Goal: Navigation & Orientation: Find specific page/section

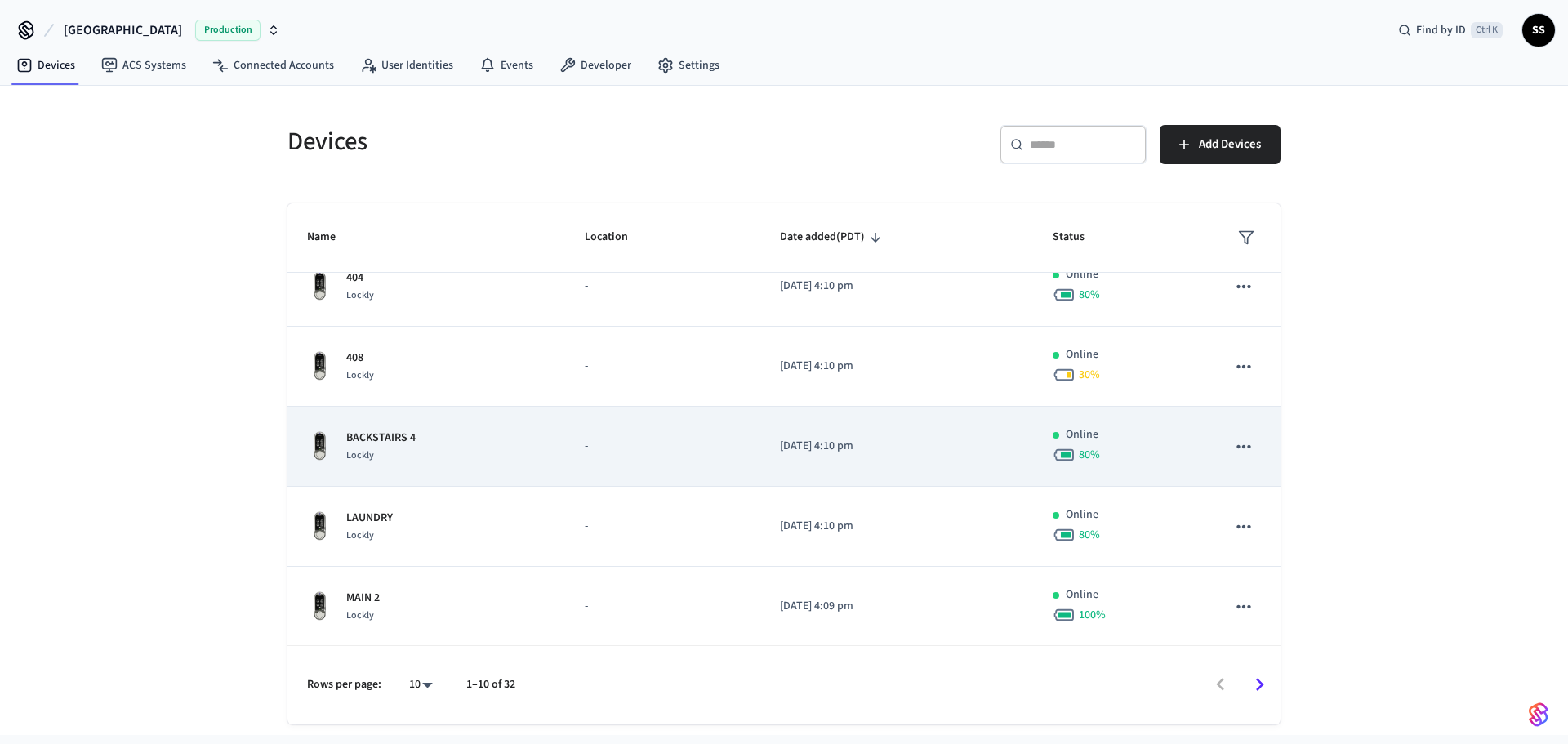
scroll to position [422, 0]
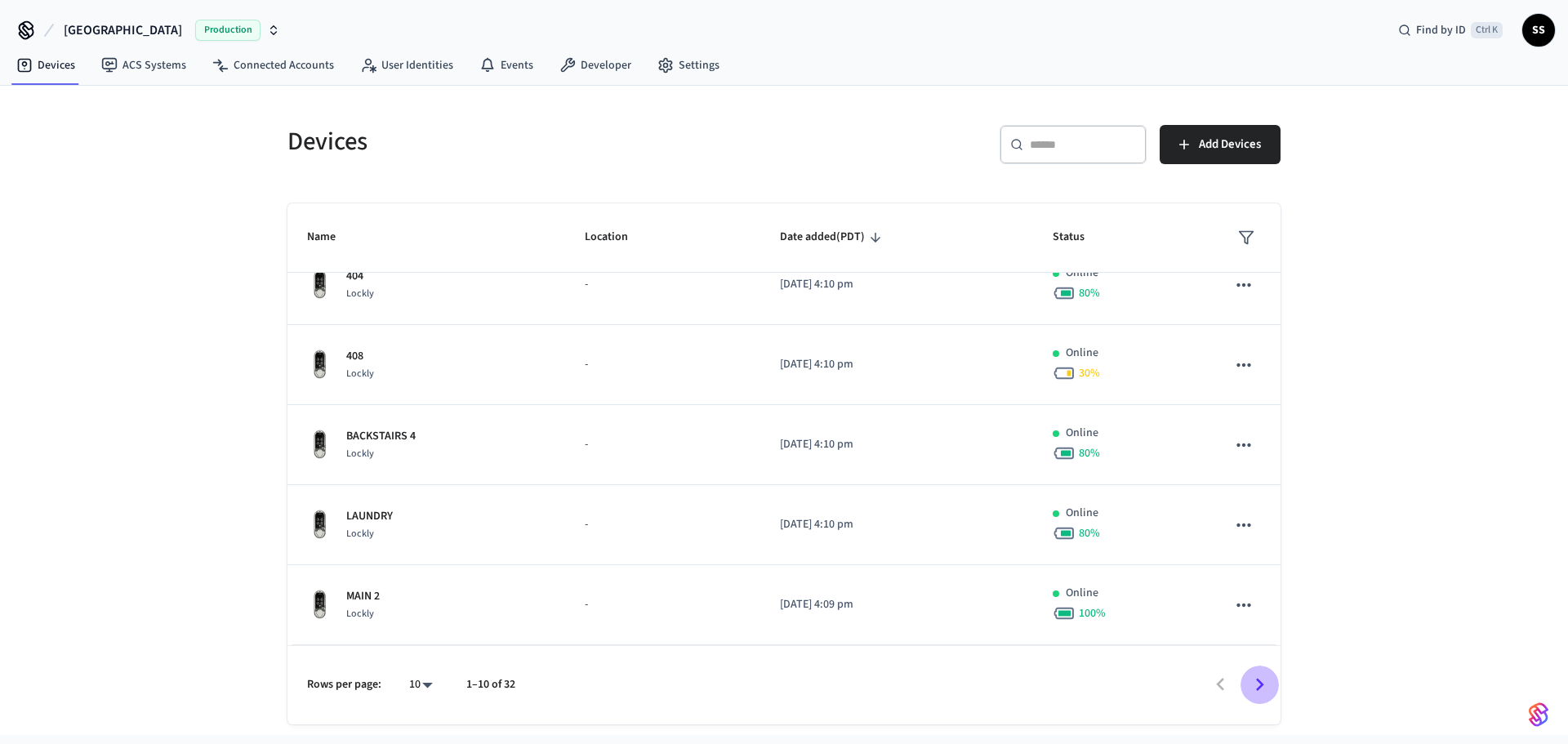
click at [1254, 683] on icon "Go to next page" at bounding box center [1259, 684] width 25 height 25
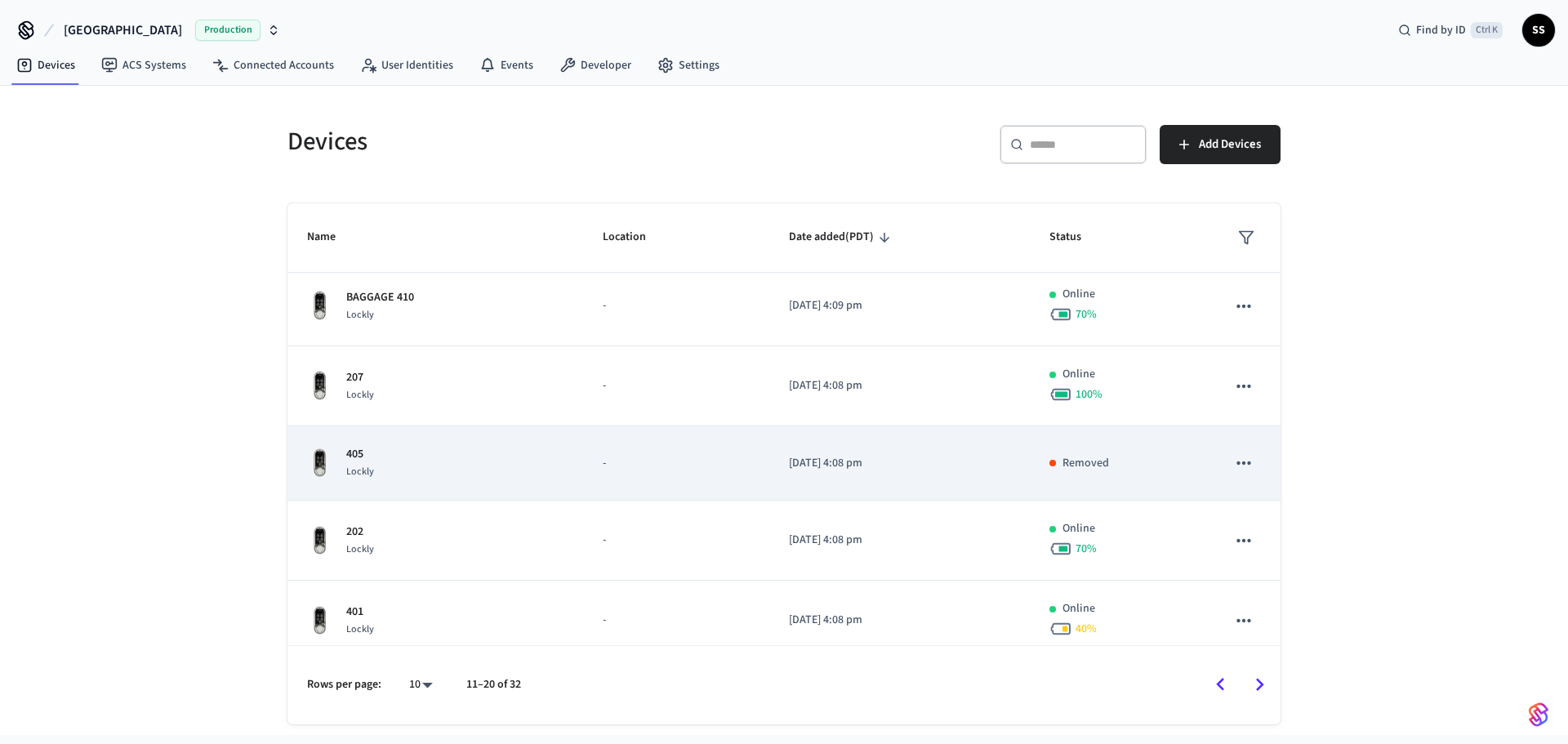
scroll to position [417, 0]
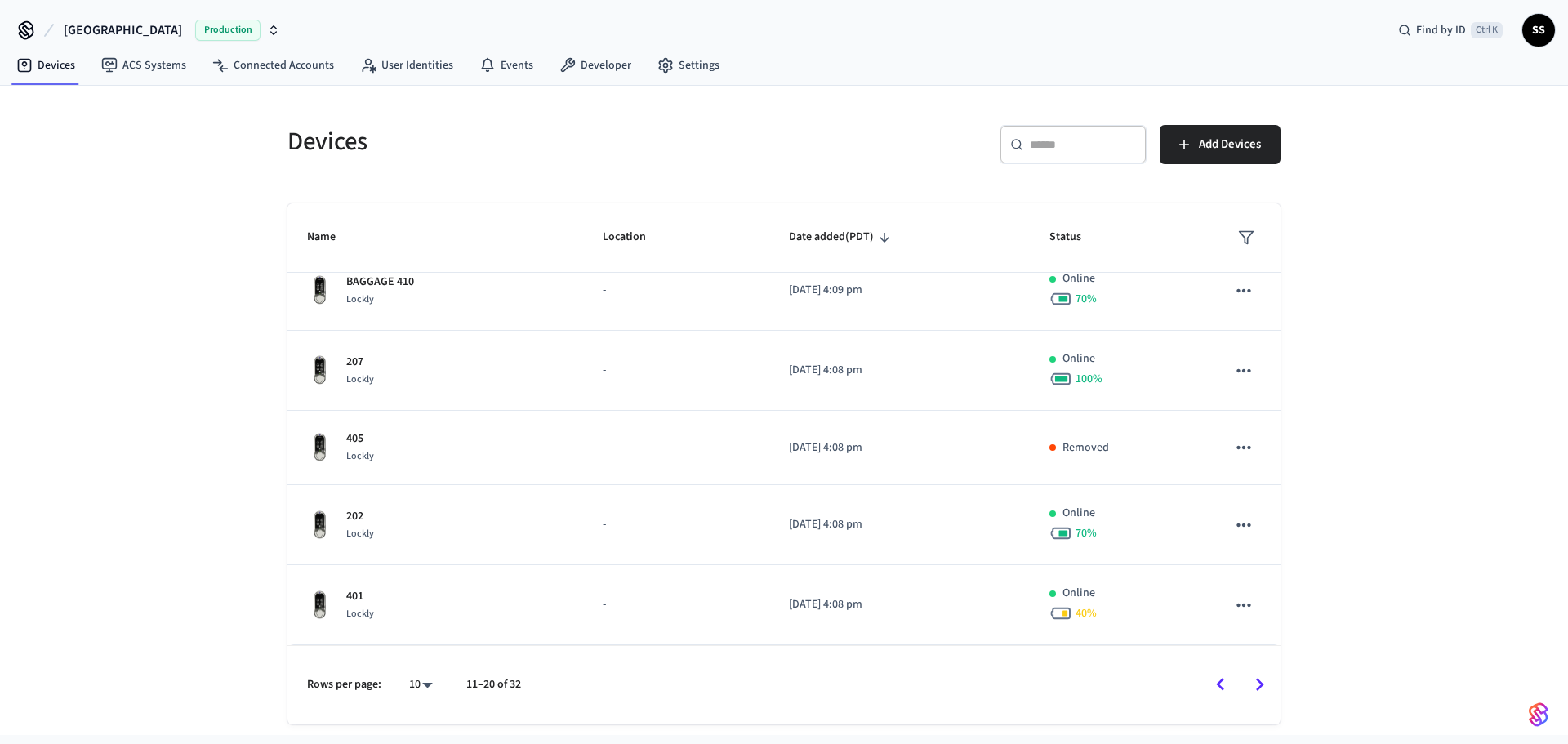
click at [1265, 691] on icon "Go to next page" at bounding box center [1259, 684] width 25 height 25
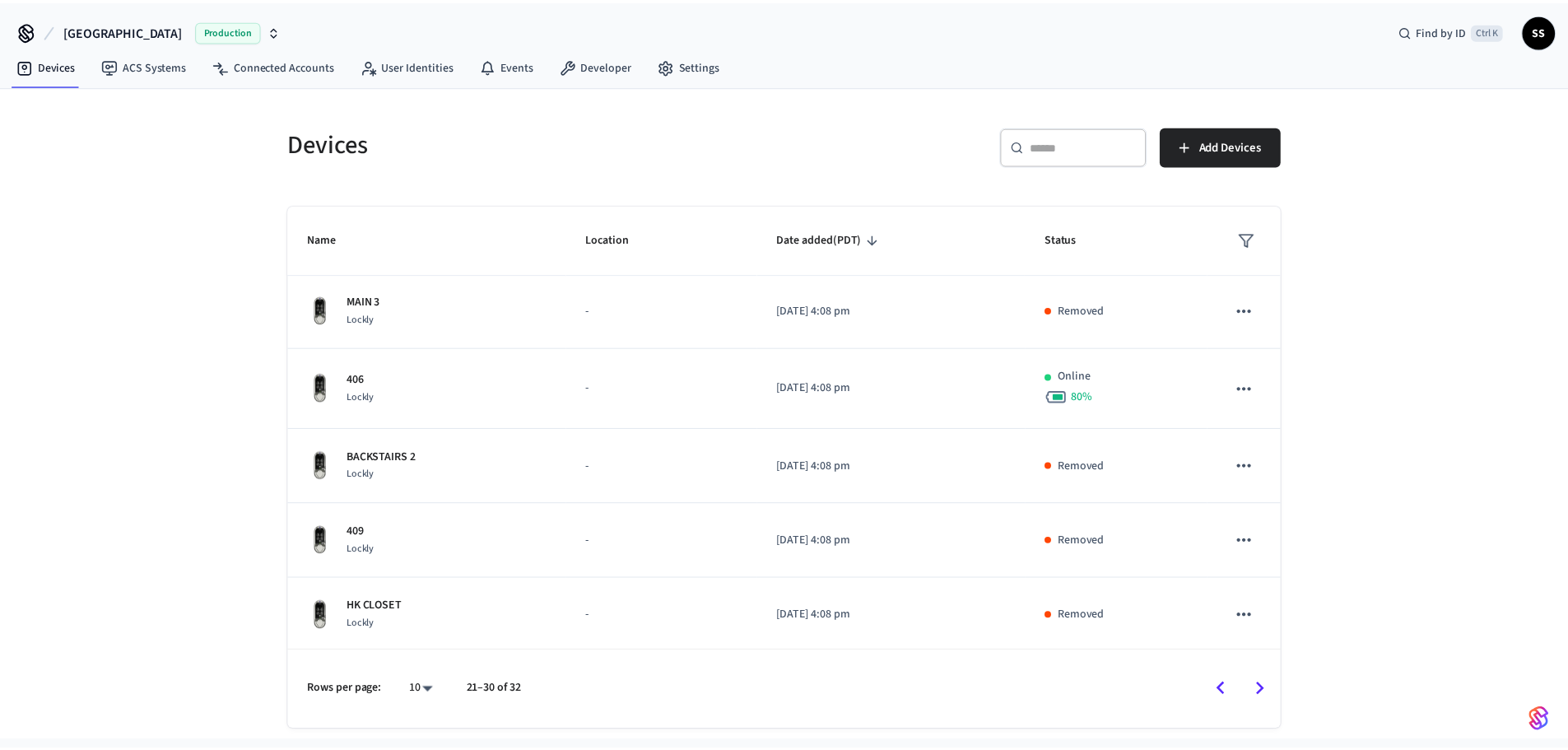
scroll to position [0, 0]
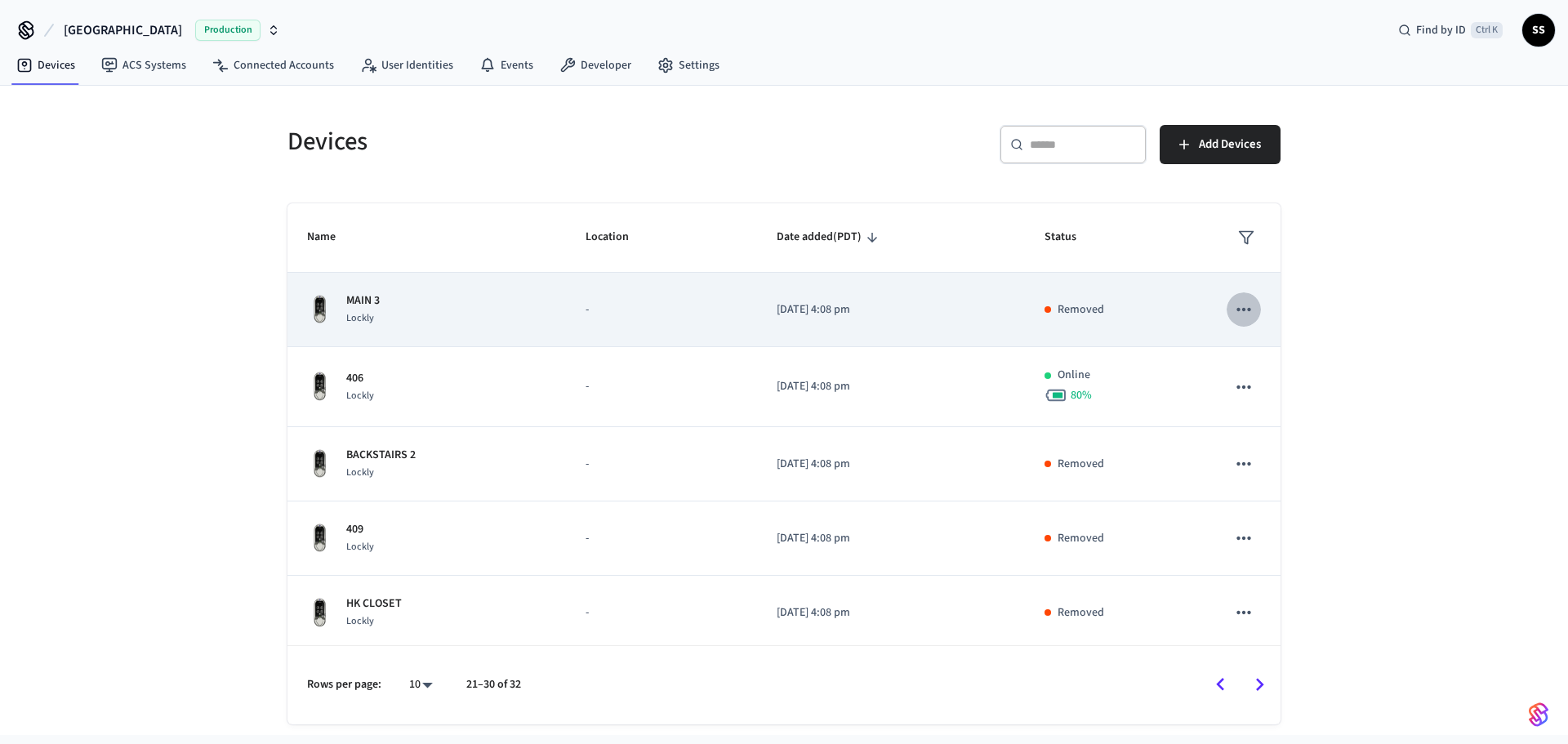
click at [1236, 315] on icon "sticky table" at bounding box center [1243, 309] width 21 height 21
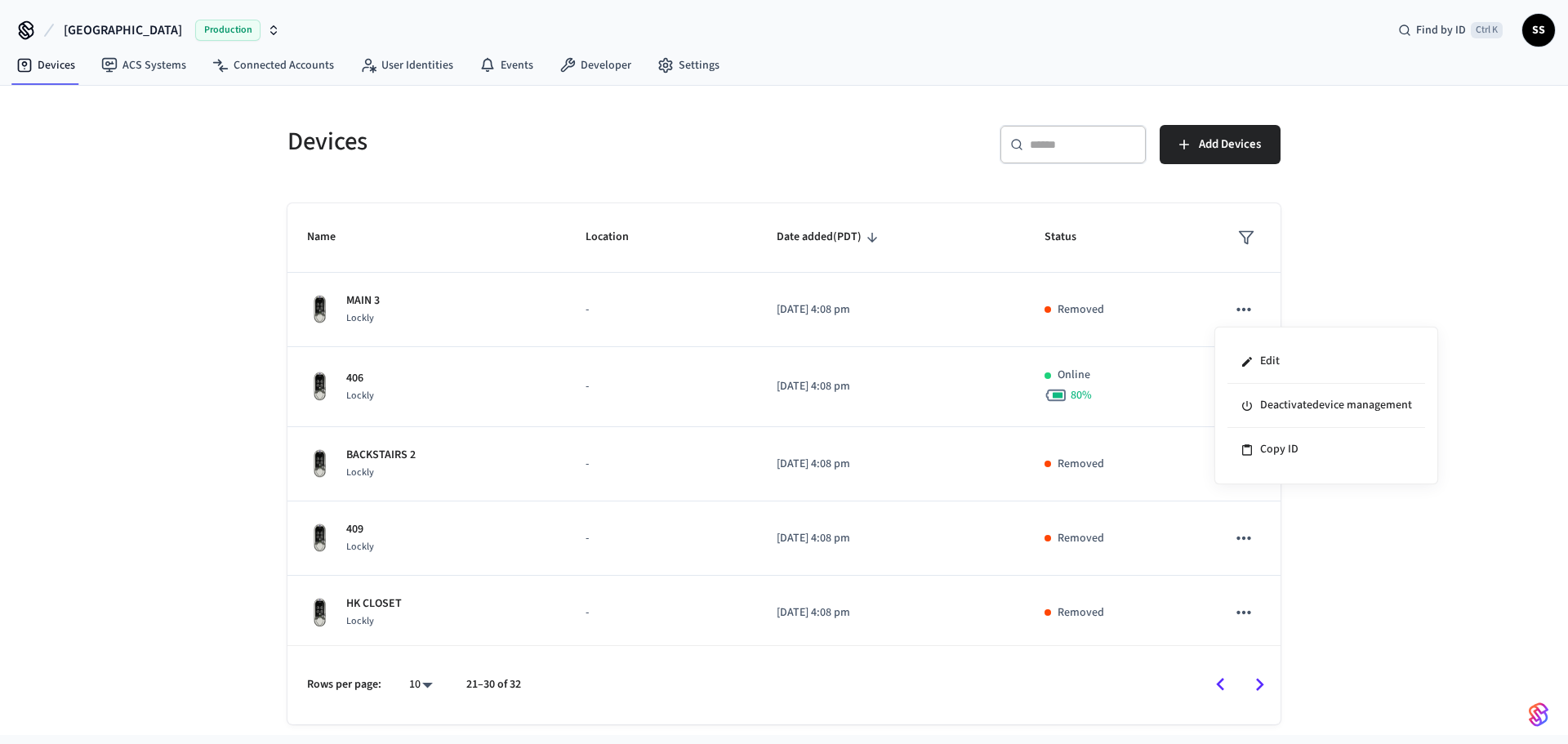
click at [1444, 226] on div at bounding box center [784, 372] width 1568 height 744
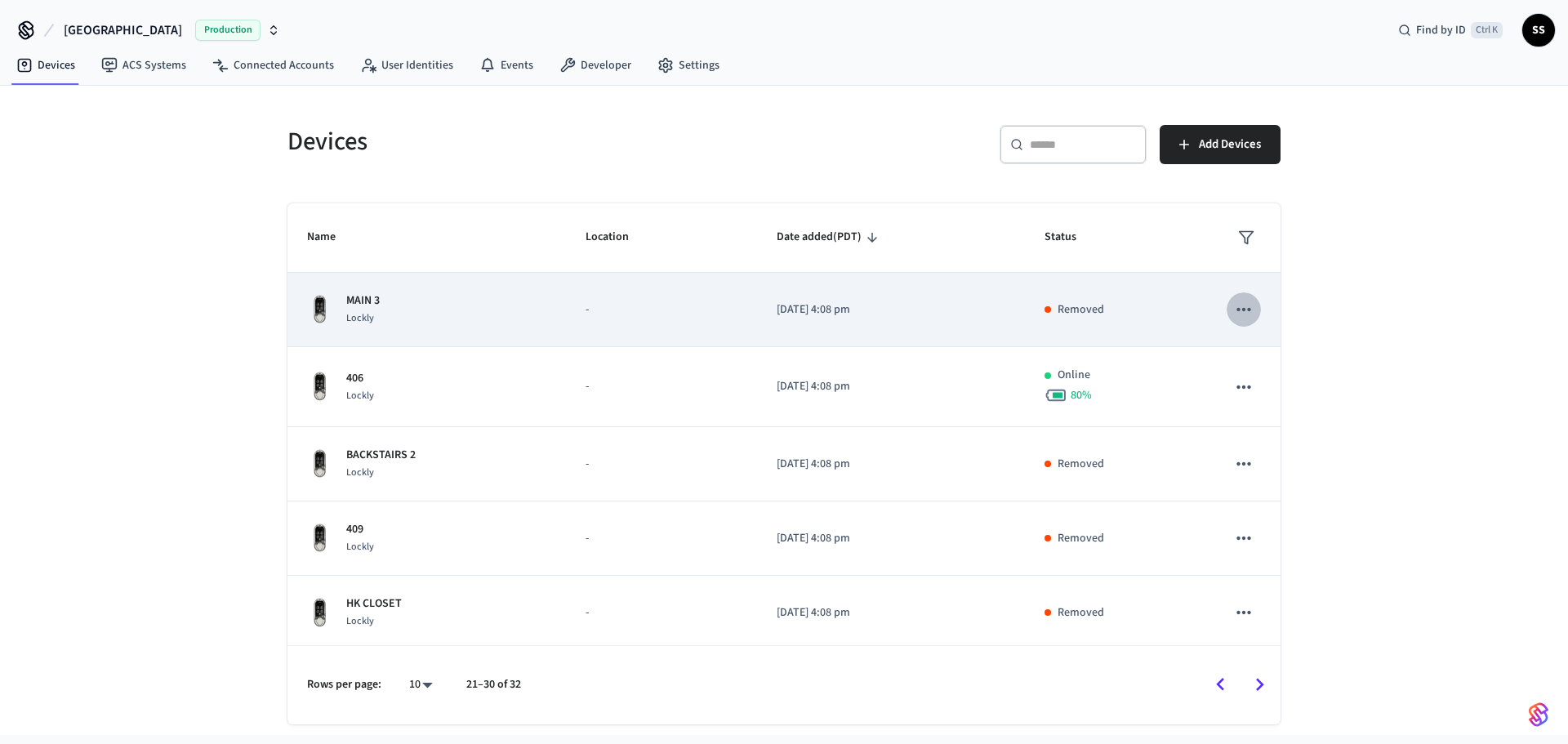
click at [1236, 315] on icon "sticky table" at bounding box center [1243, 309] width 21 height 21
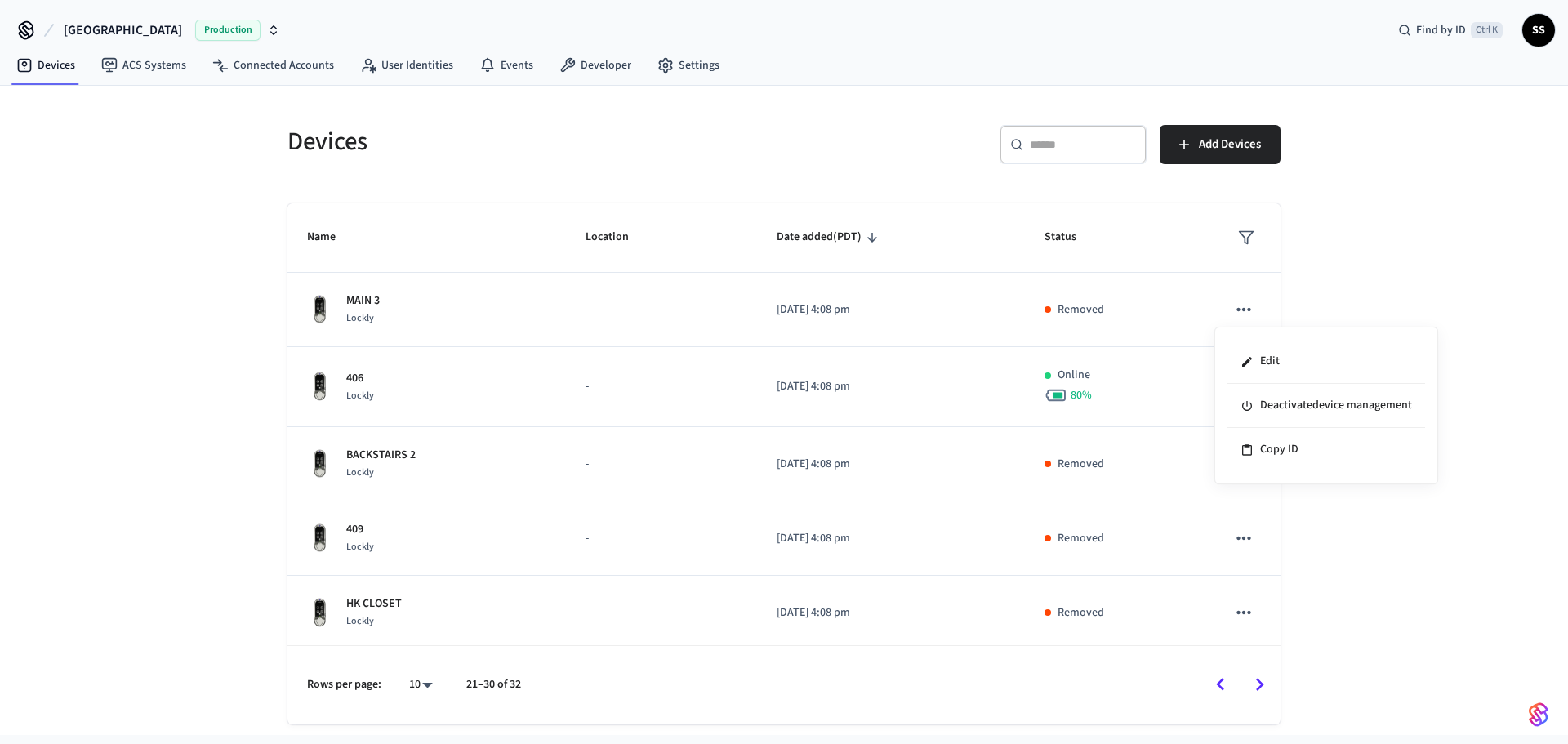
click at [347, 300] on div at bounding box center [784, 372] width 1568 height 744
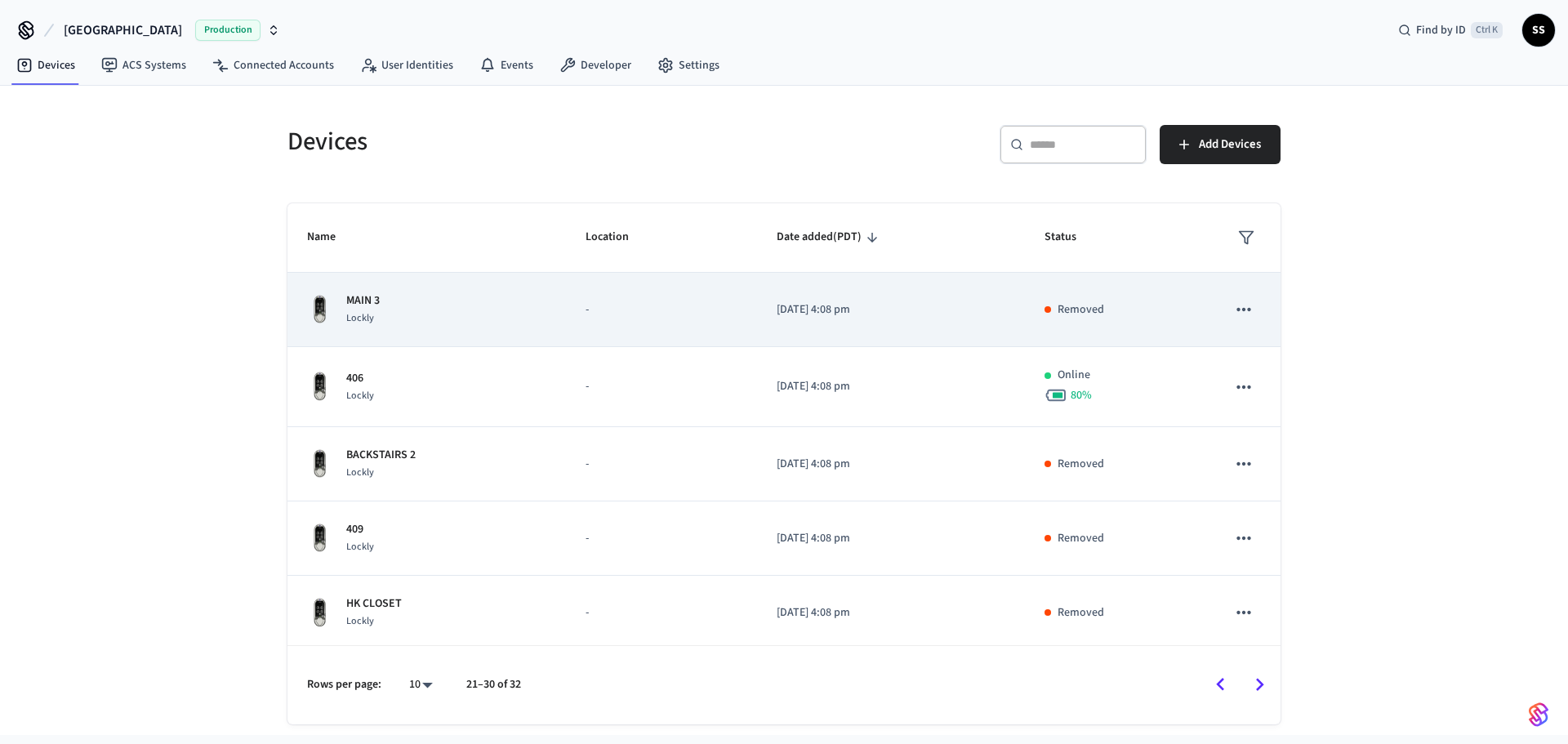
click at [497, 322] on div "MAIN 3 Lockly" at bounding box center [426, 309] width 239 height 34
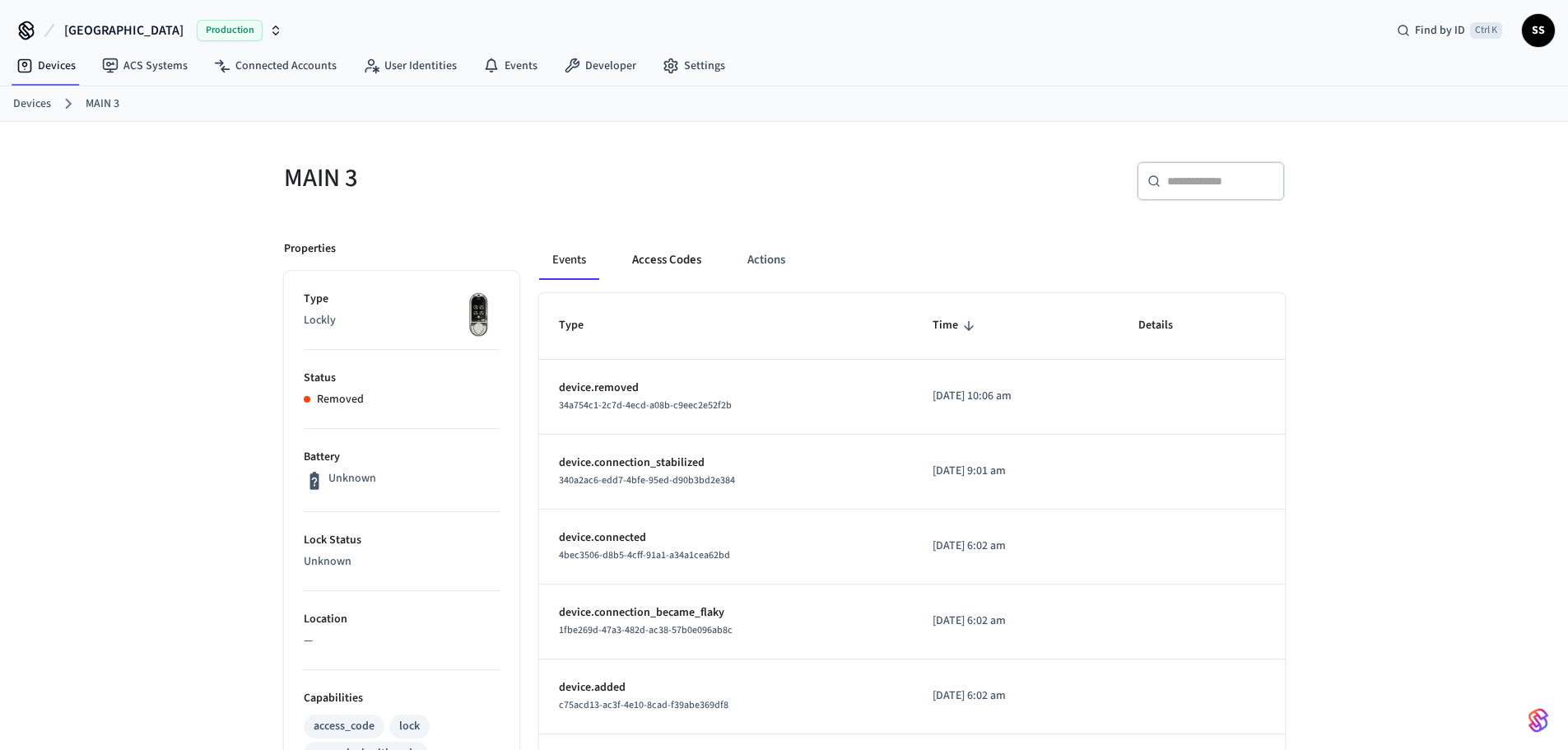
click at [673, 259] on button "Access Codes" at bounding box center [666, 260] width 95 height 40
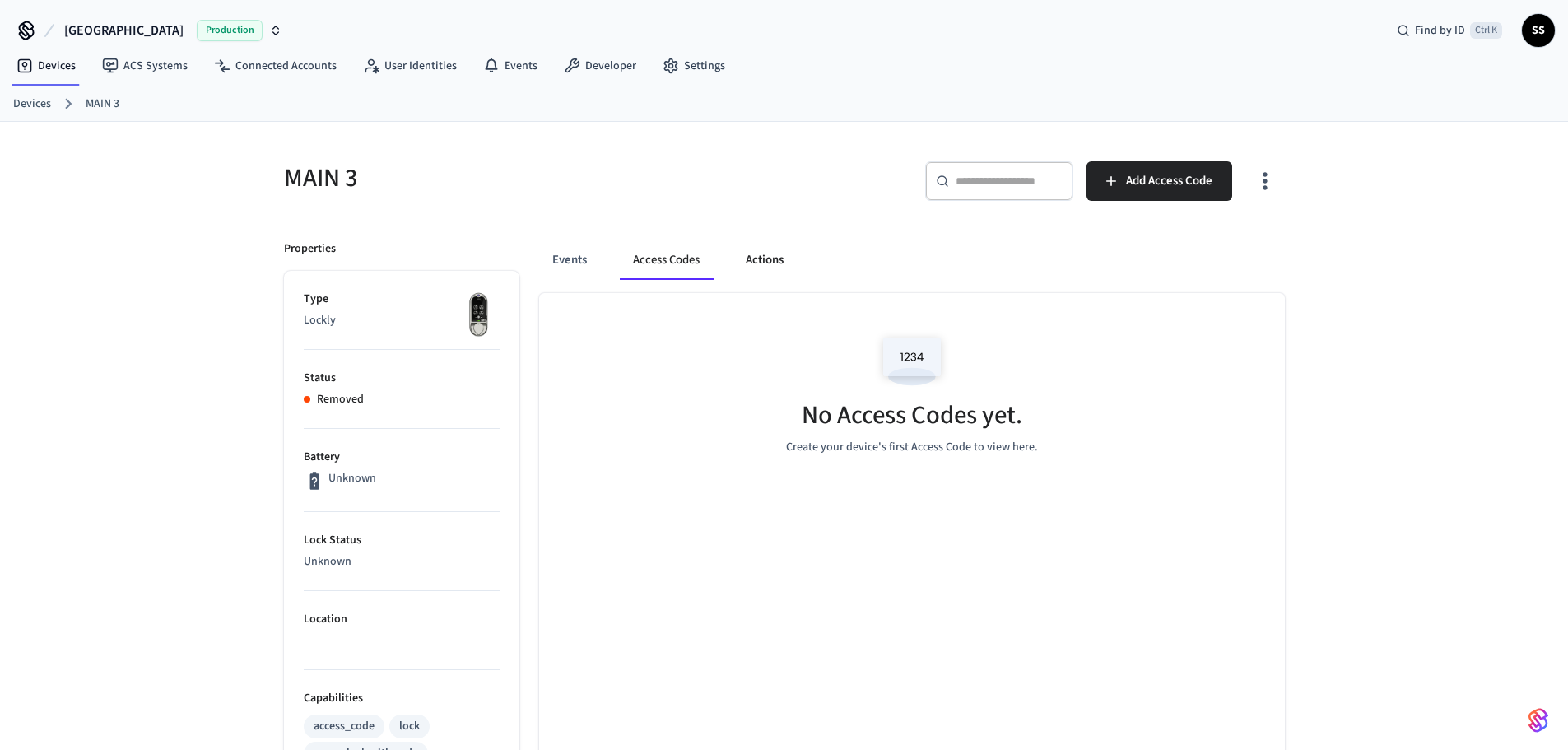
click at [772, 260] on button "Actions" at bounding box center [765, 260] width 64 height 40
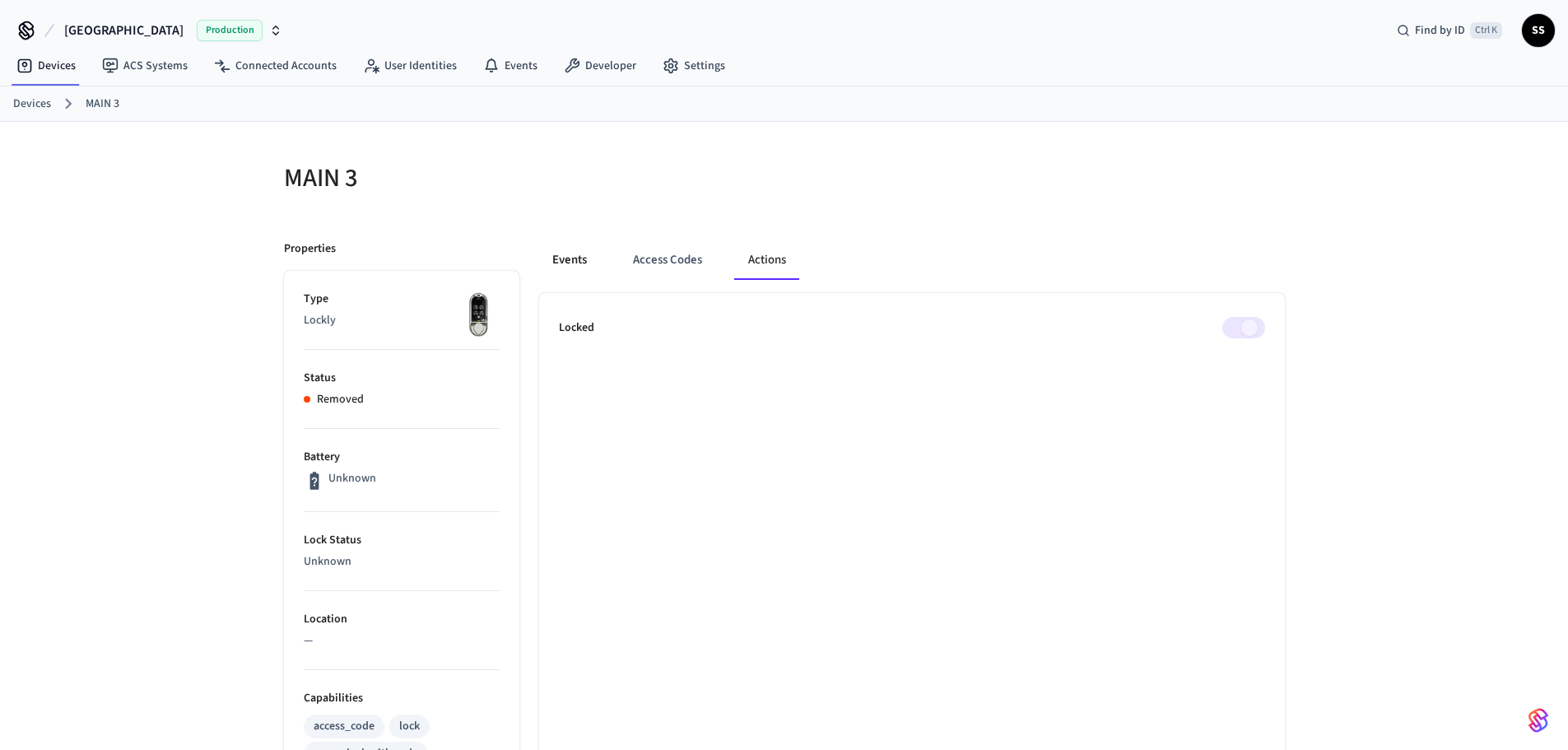
click at [540, 262] on button "Events" at bounding box center [570, 260] width 61 height 40
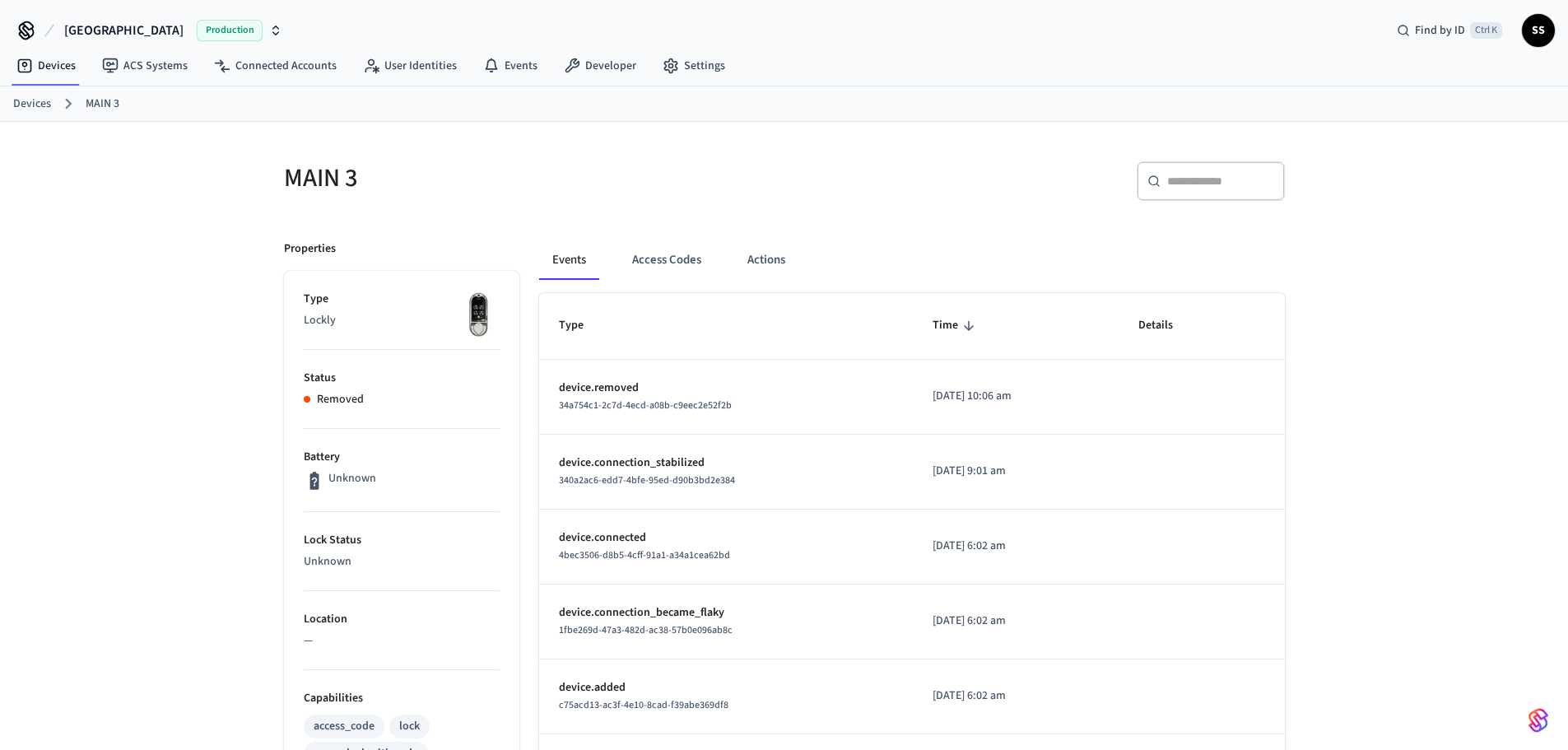
click at [45, 103] on link "Devices" at bounding box center [32, 103] width 38 height 17
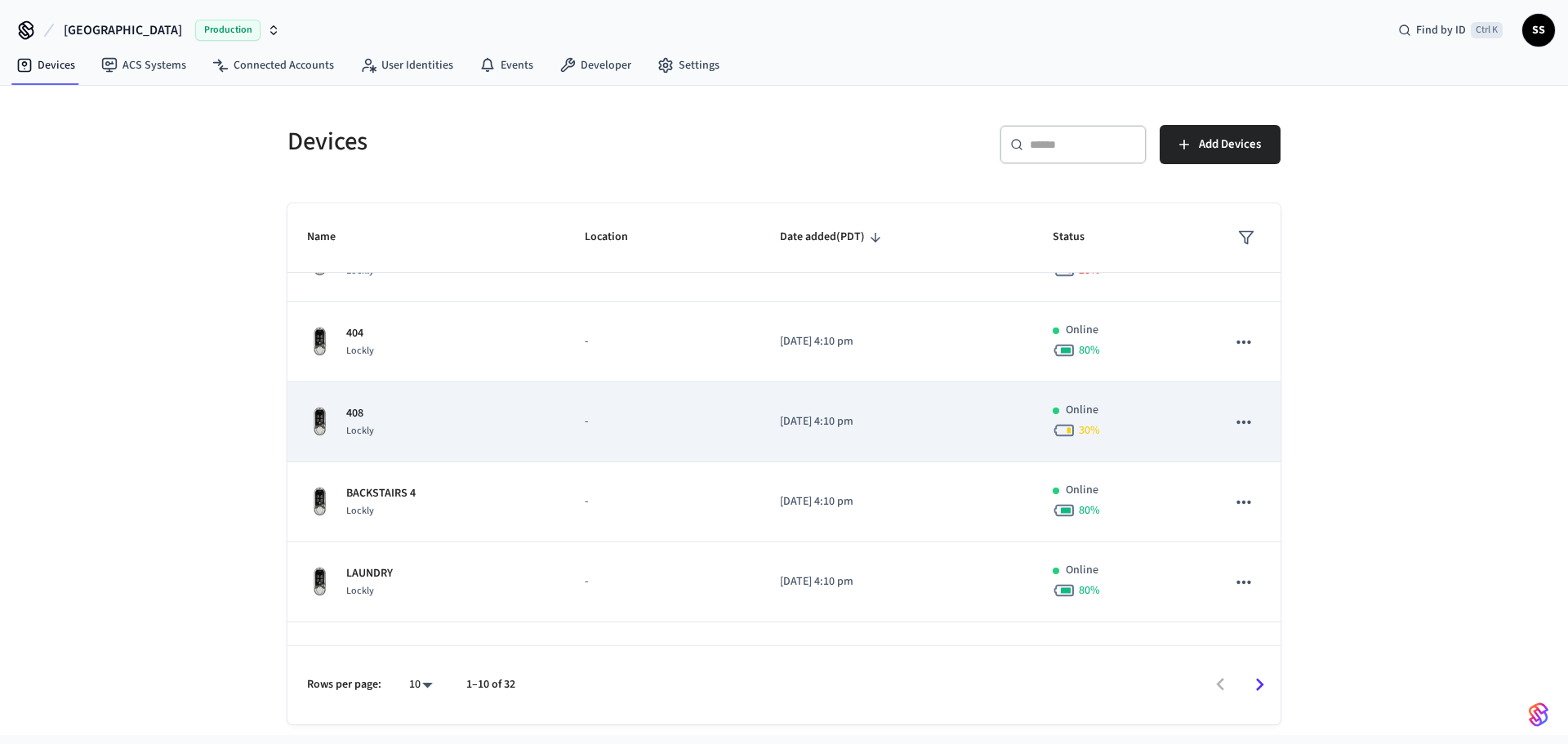
scroll to position [422, 0]
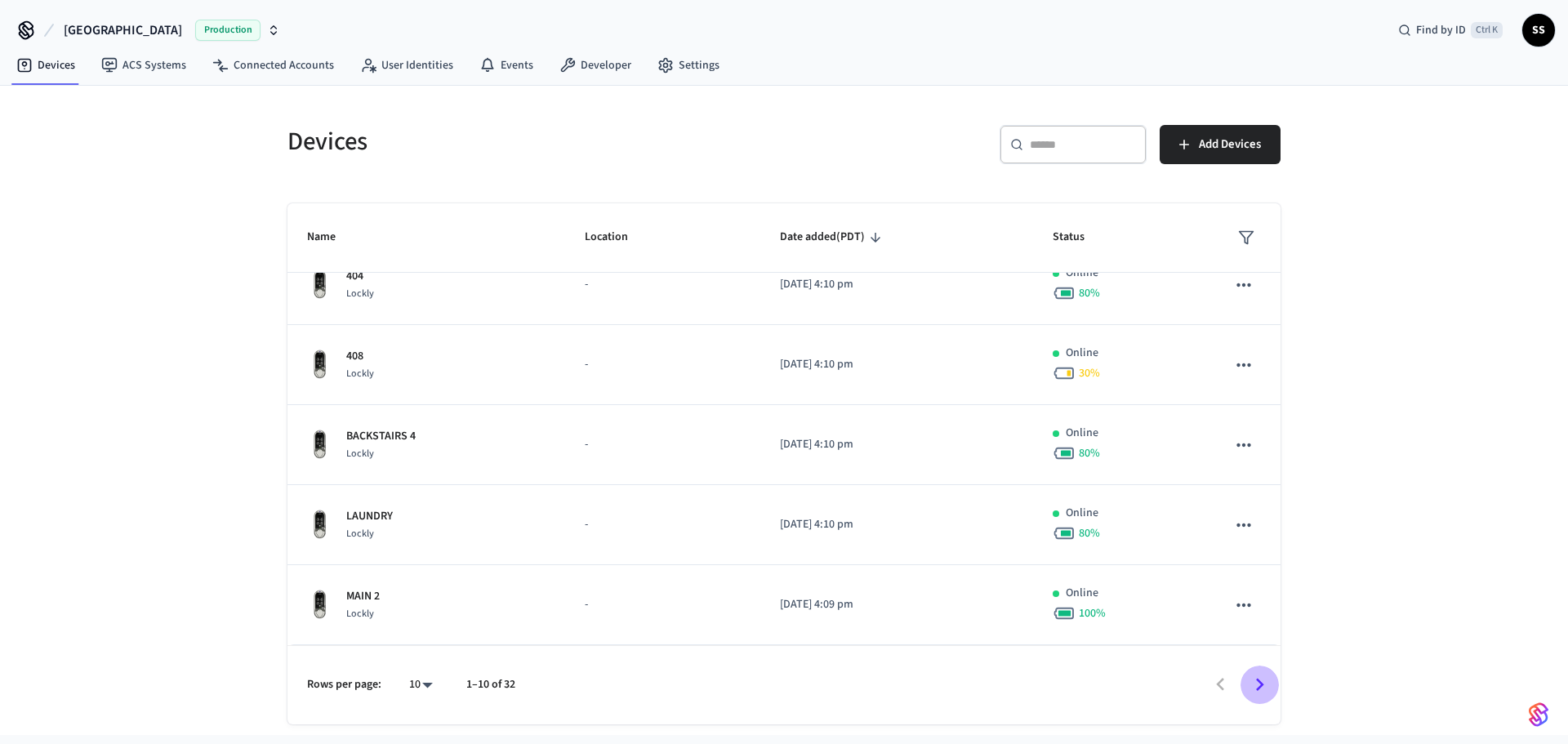
click at [1262, 692] on icon "Go to next page" at bounding box center [1259, 684] width 25 height 25
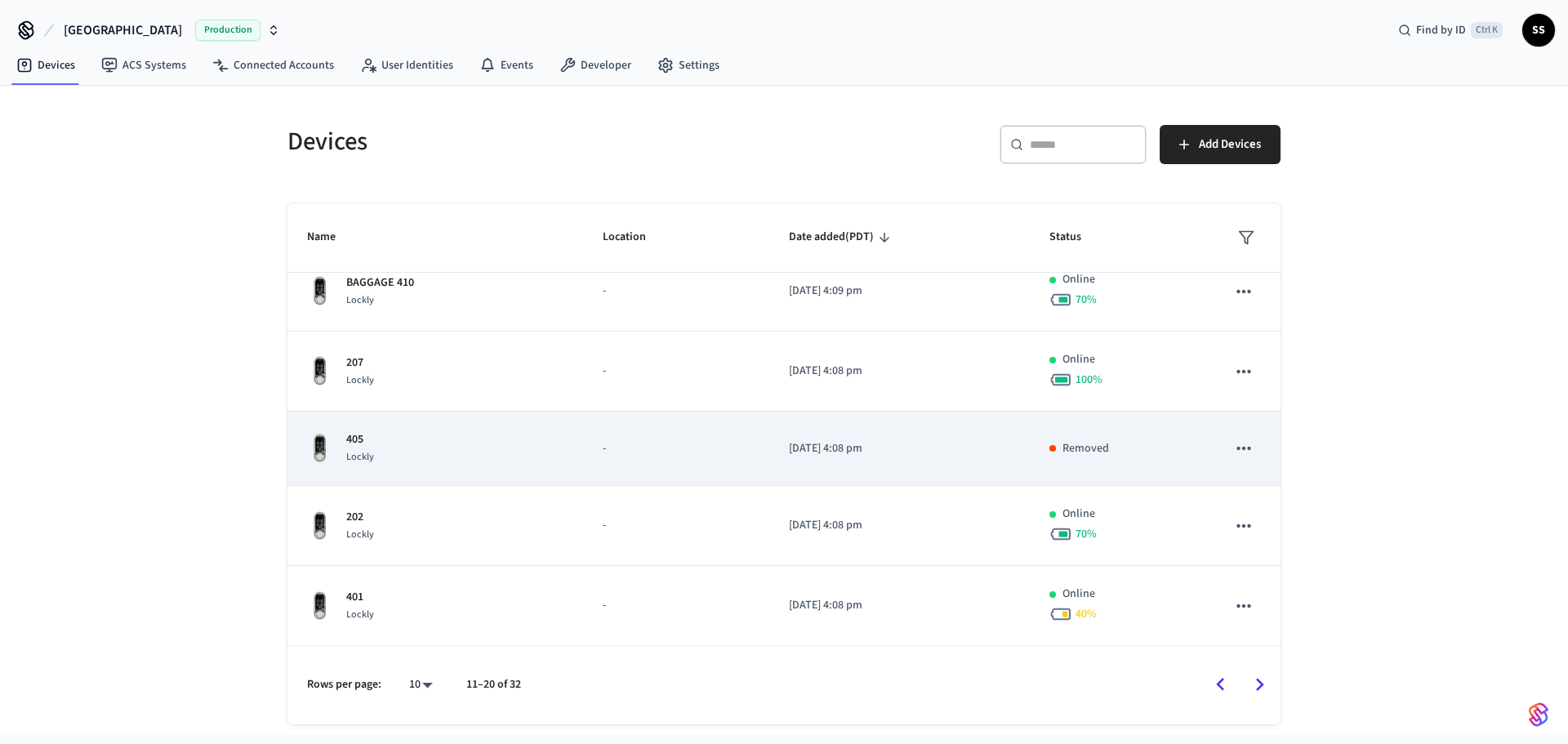
scroll to position [417, 0]
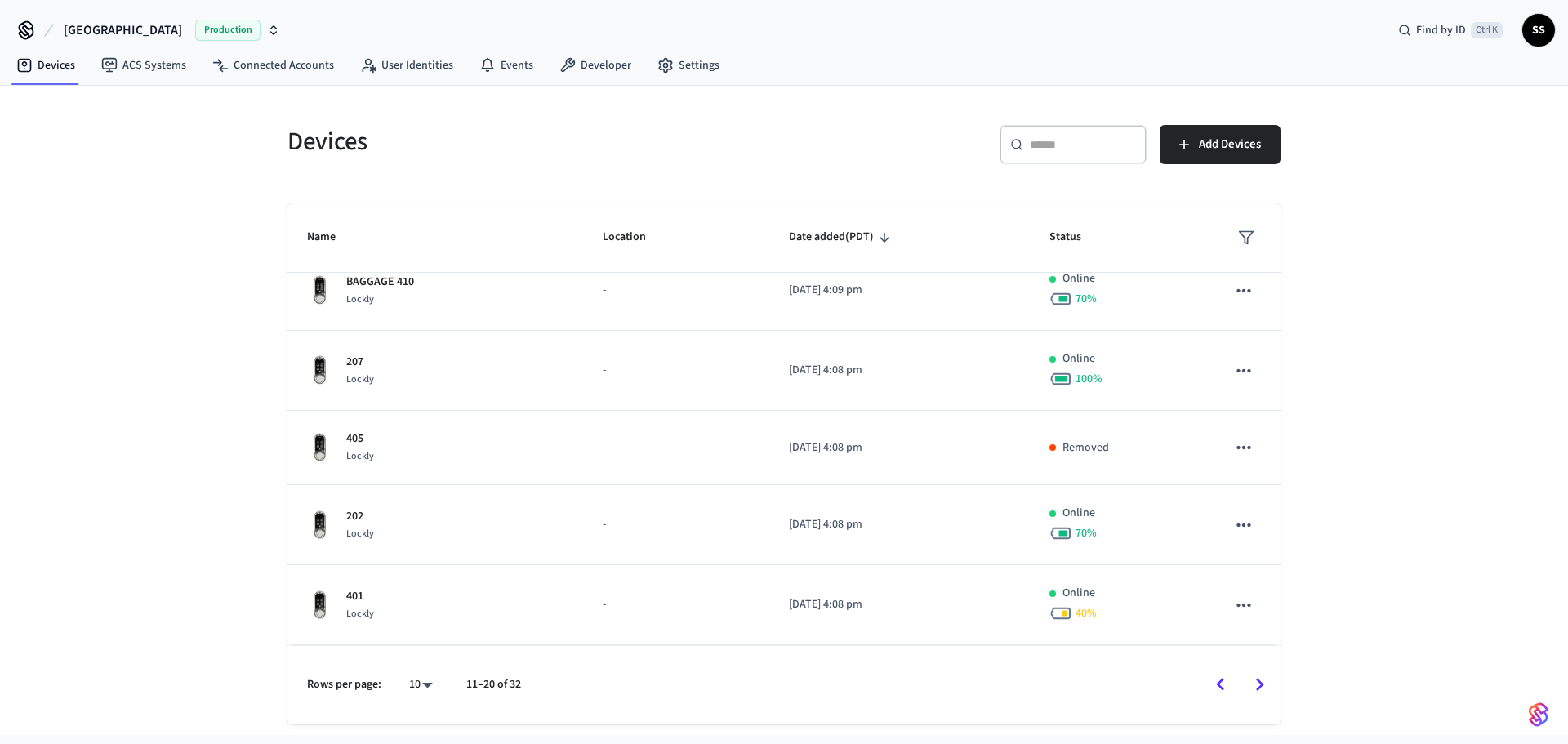
click at [1260, 687] on icon "Go to next page" at bounding box center [1260, 685] width 8 height 13
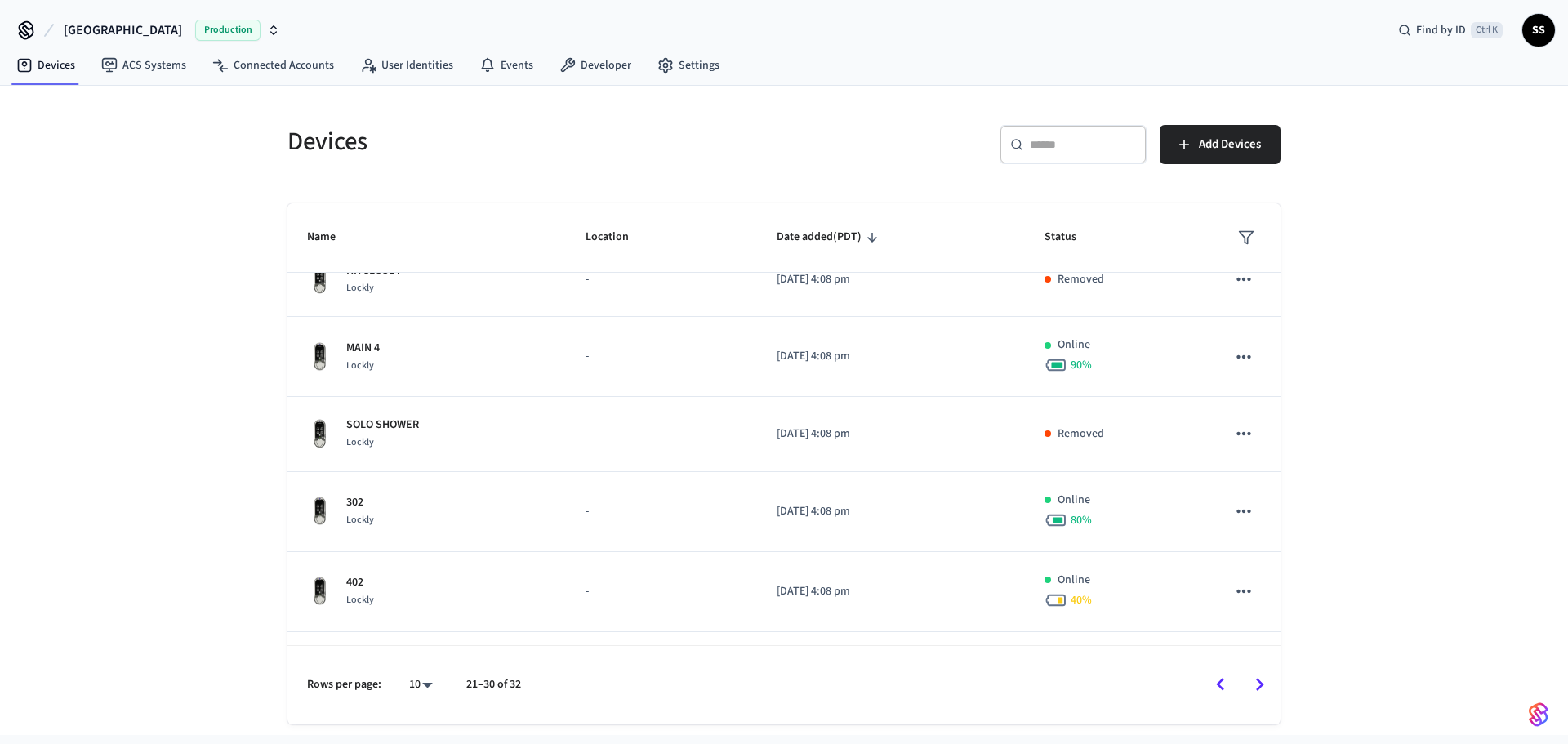
scroll to position [395, 0]
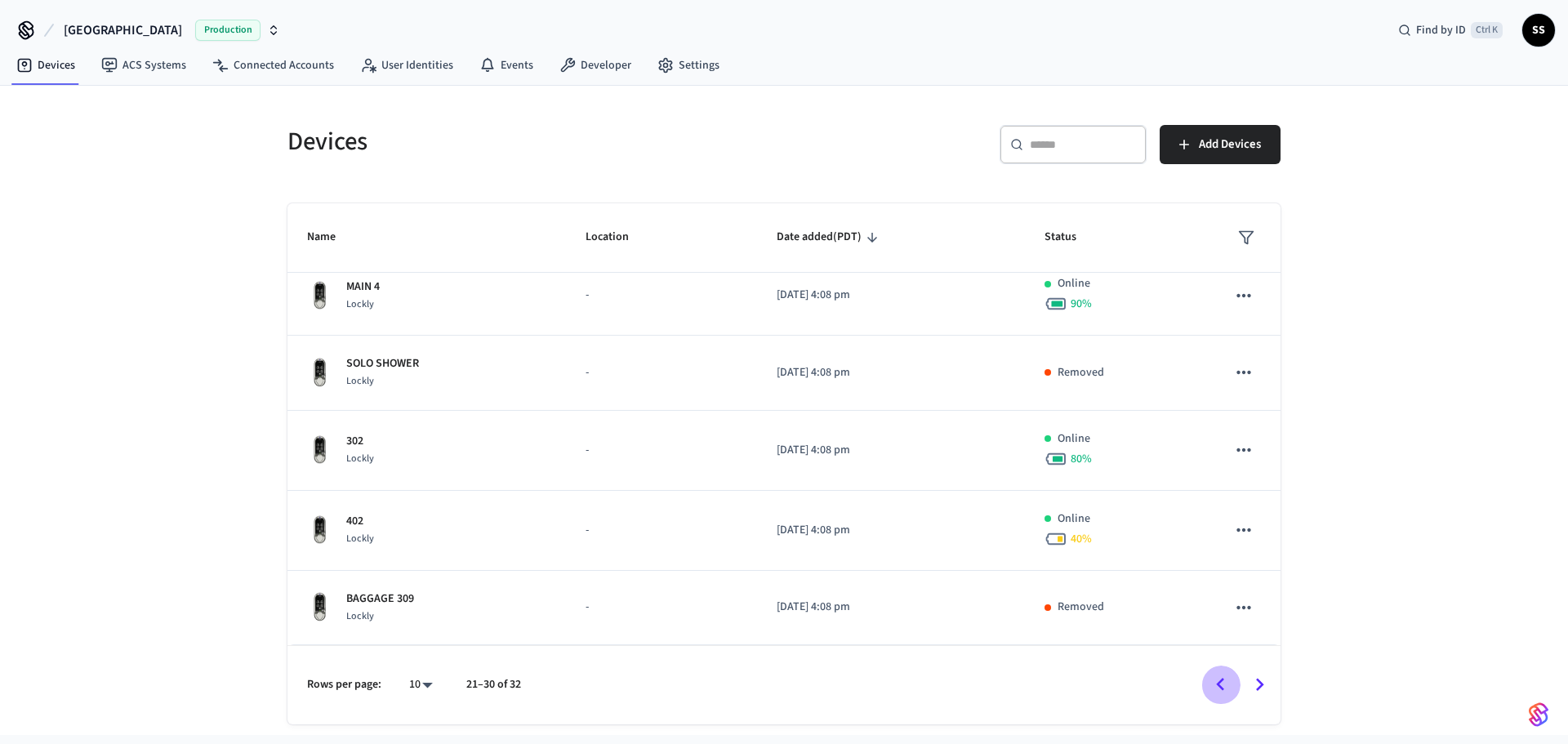
click at [1219, 688] on icon "Go to previous page" at bounding box center [1220, 684] width 25 height 25
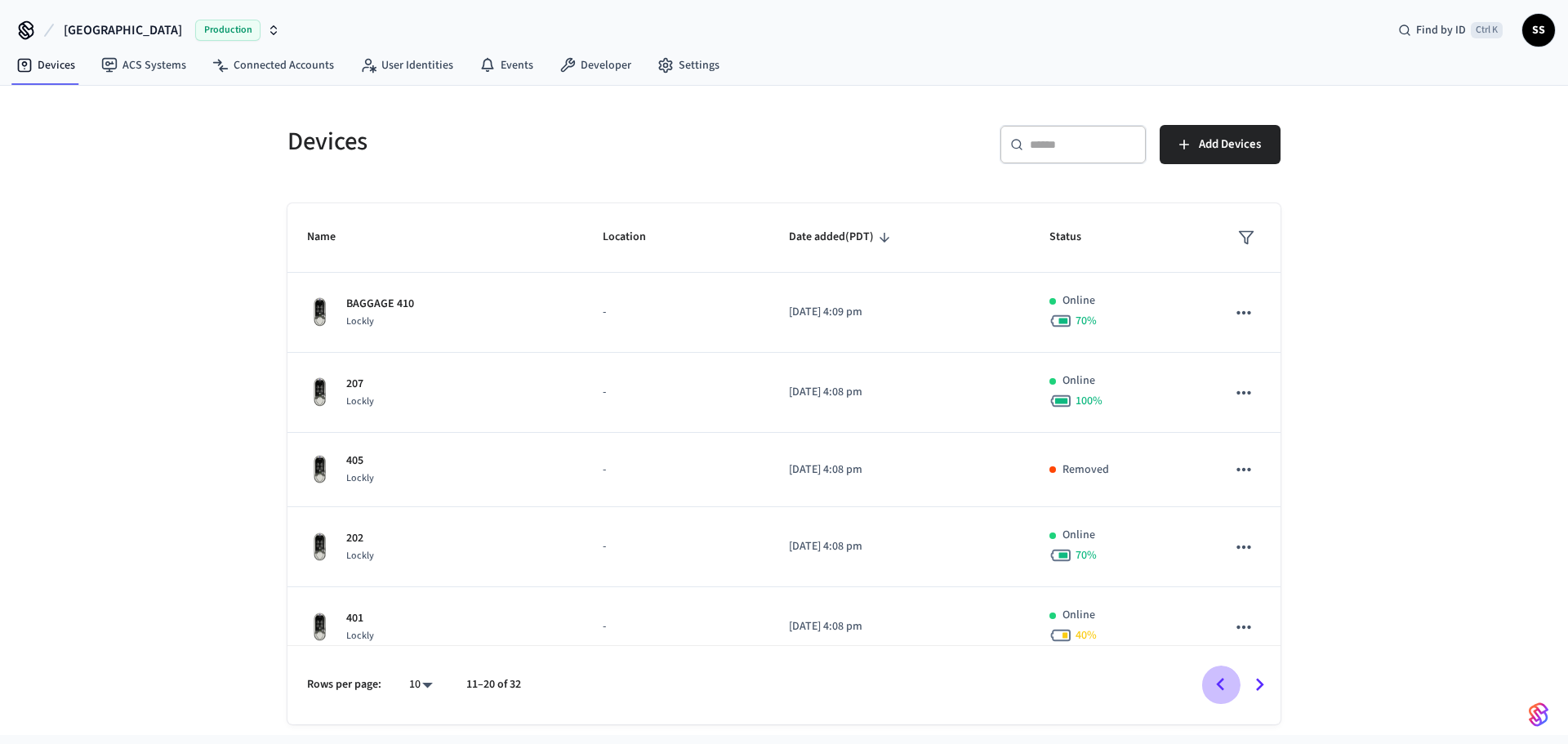
click at [1219, 687] on icon "Go to previous page" at bounding box center [1220, 684] width 25 height 25
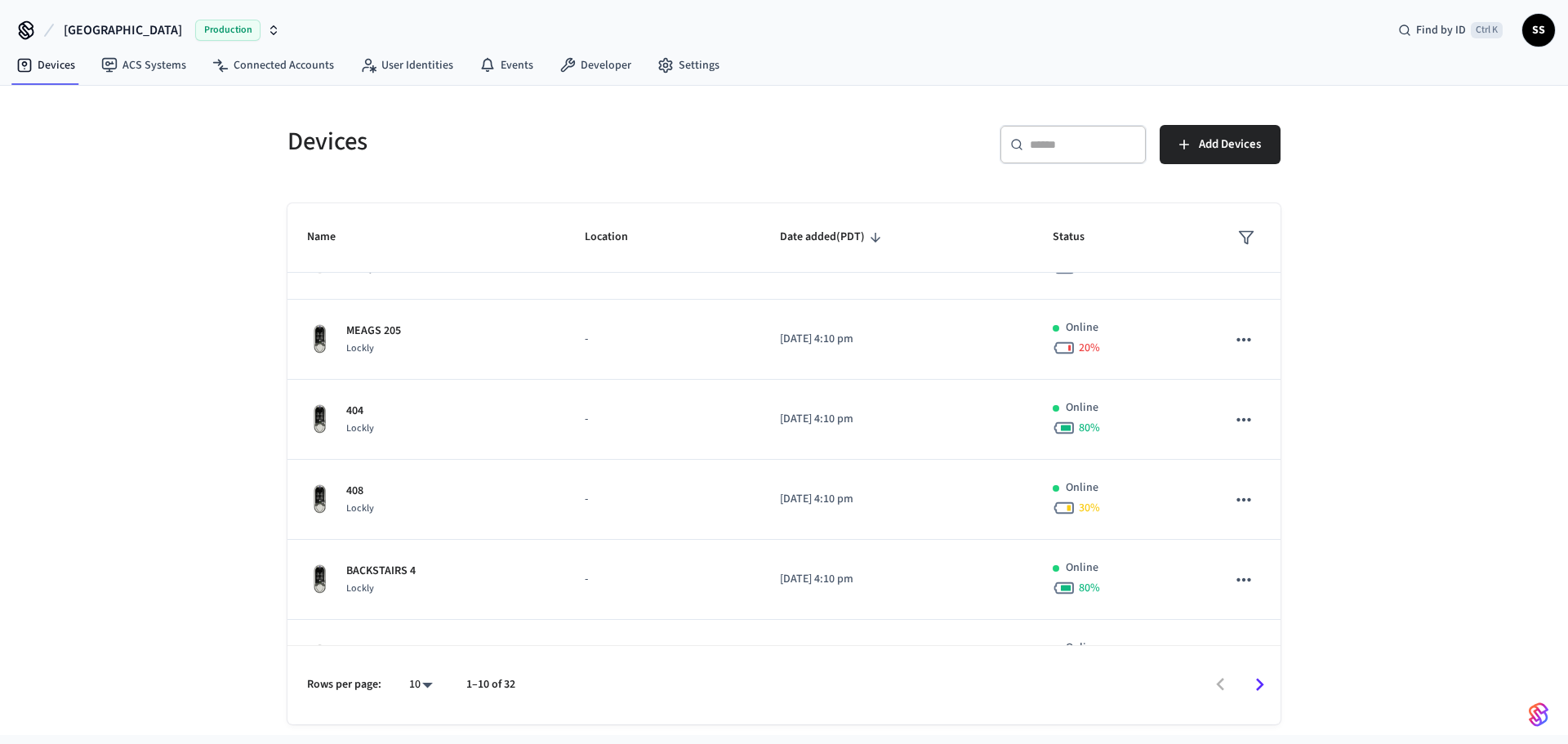
scroll to position [422, 0]
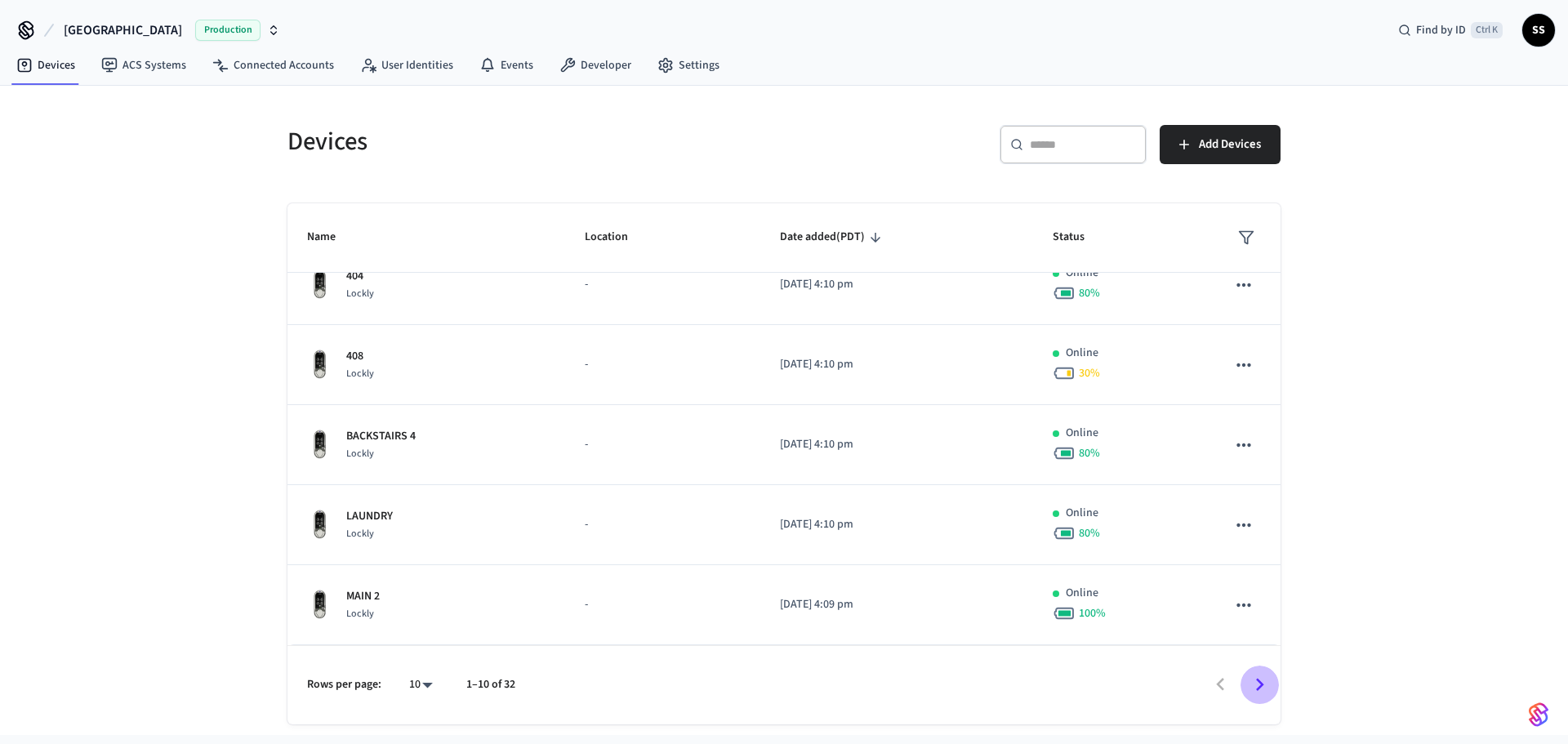
click at [1256, 686] on icon "Go to next page" at bounding box center [1259, 684] width 25 height 25
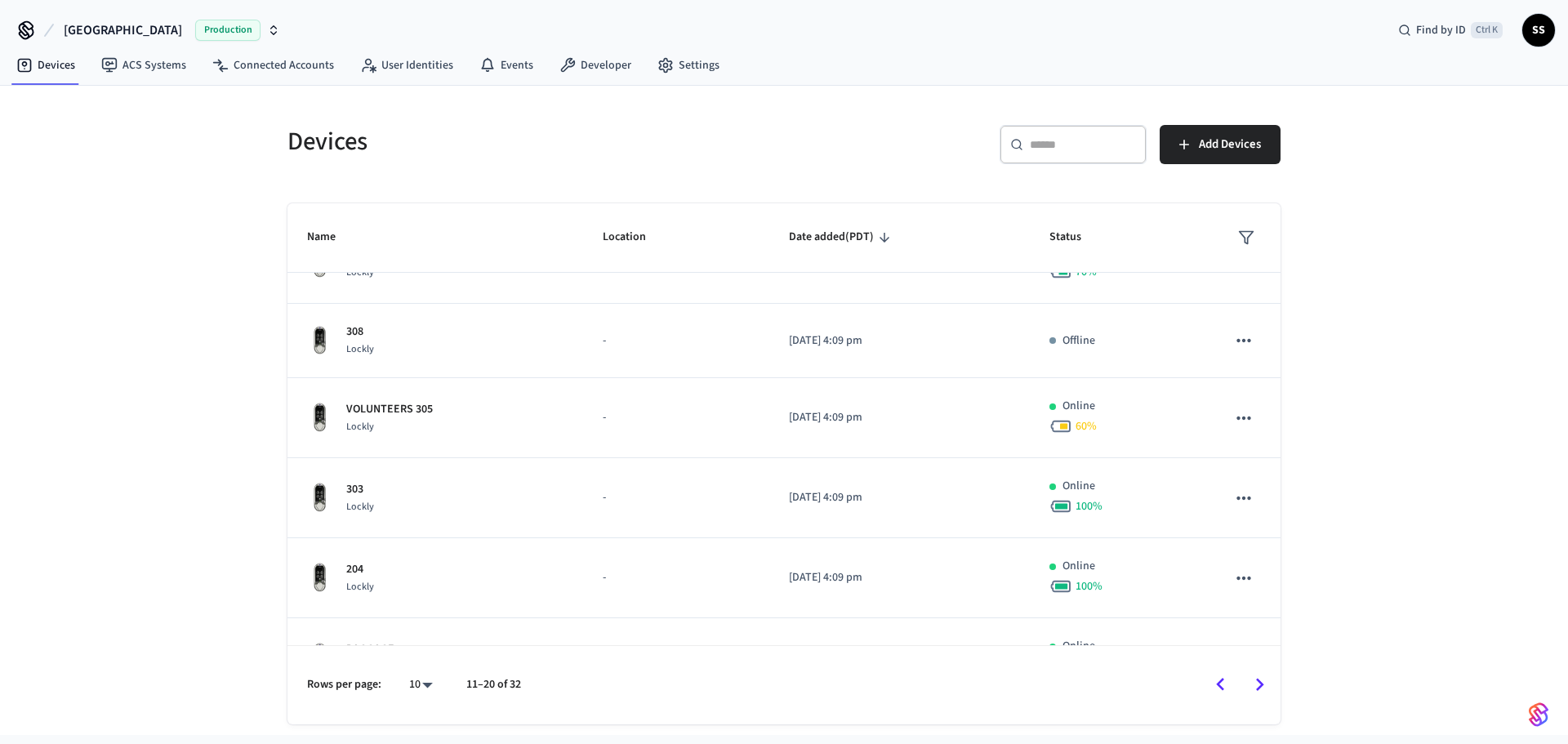
scroll to position [0, 0]
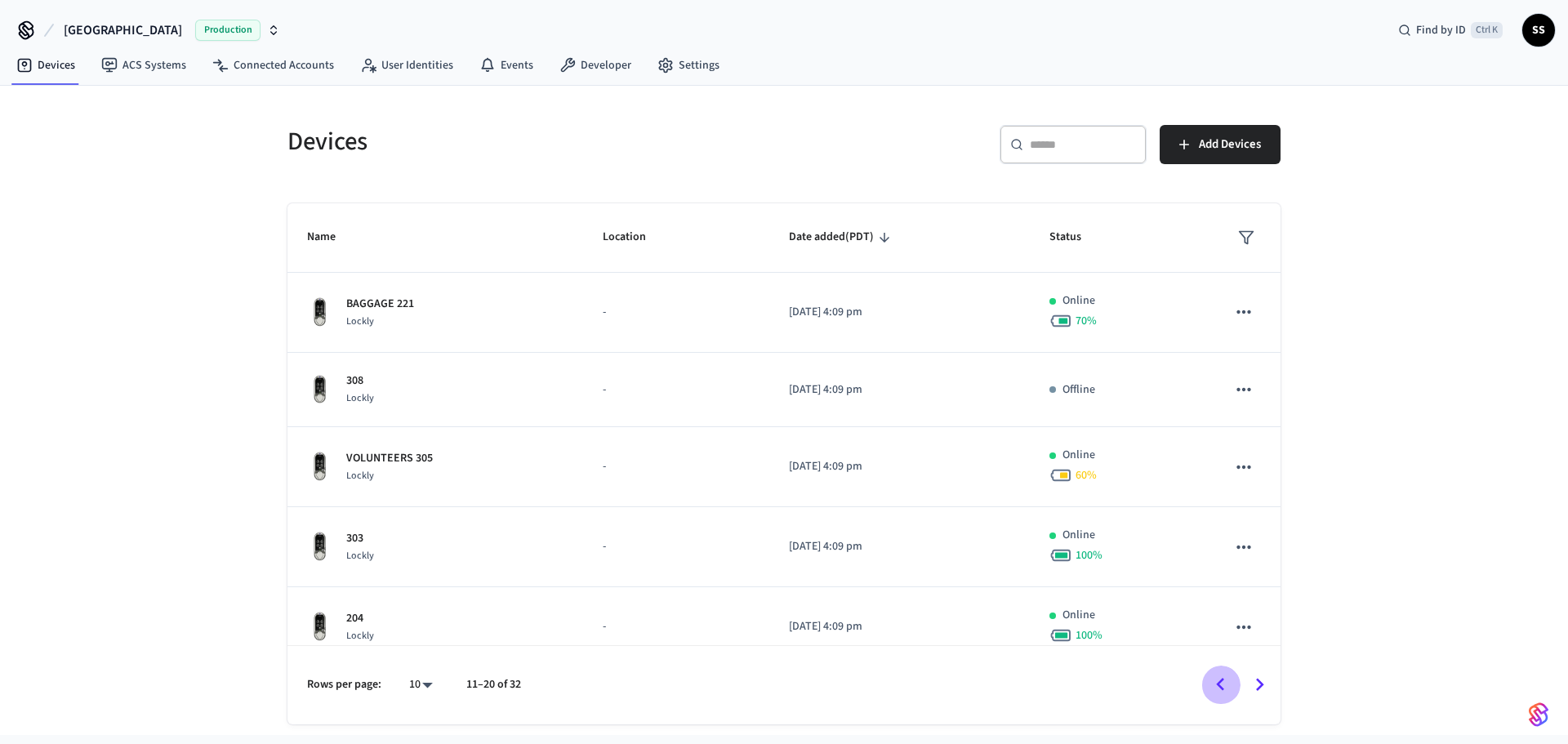
click at [1220, 683] on icon "Go to previous page" at bounding box center [1221, 684] width 8 height 13
click at [1259, 681] on icon "Go to next page" at bounding box center [1260, 685] width 8 height 13
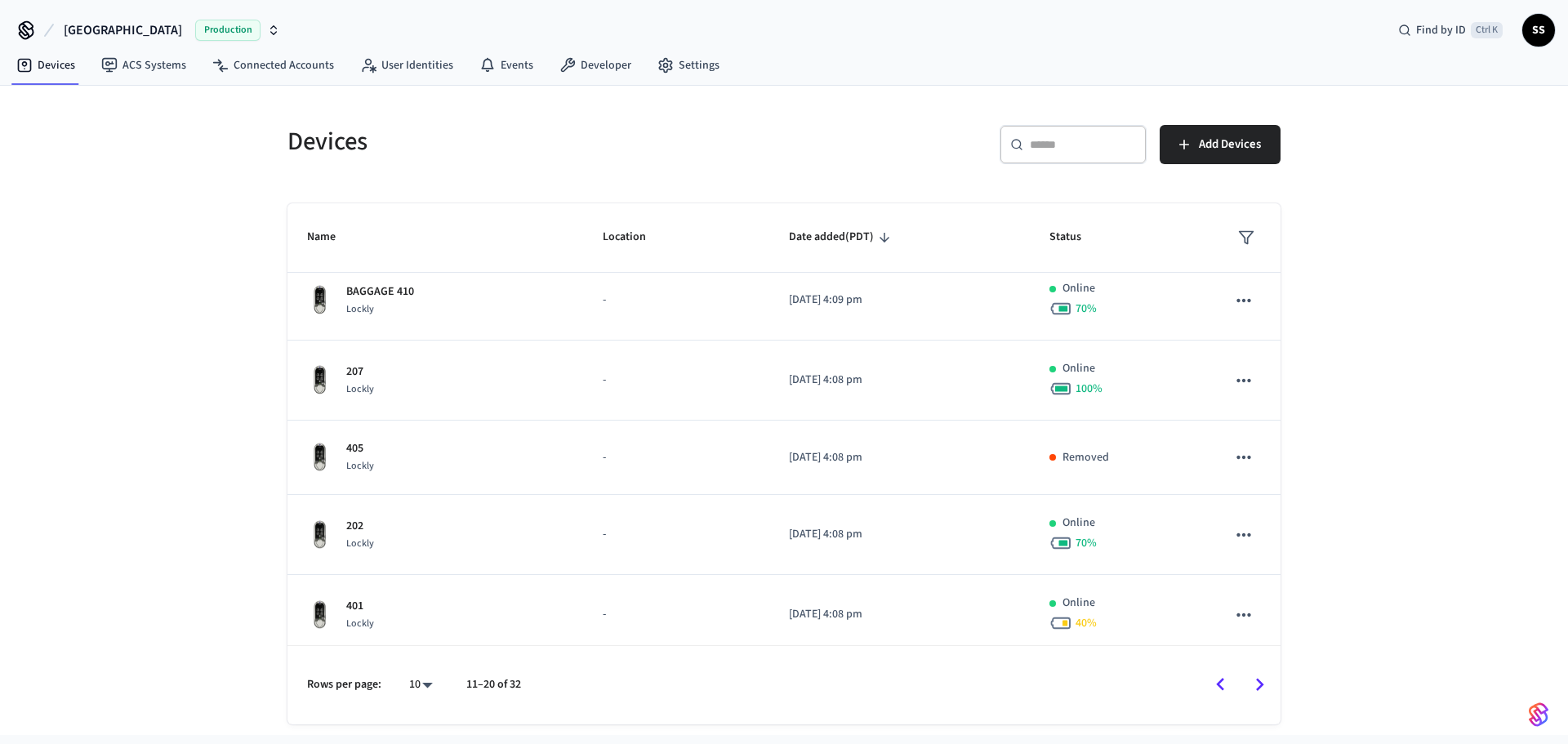
scroll to position [417, 0]
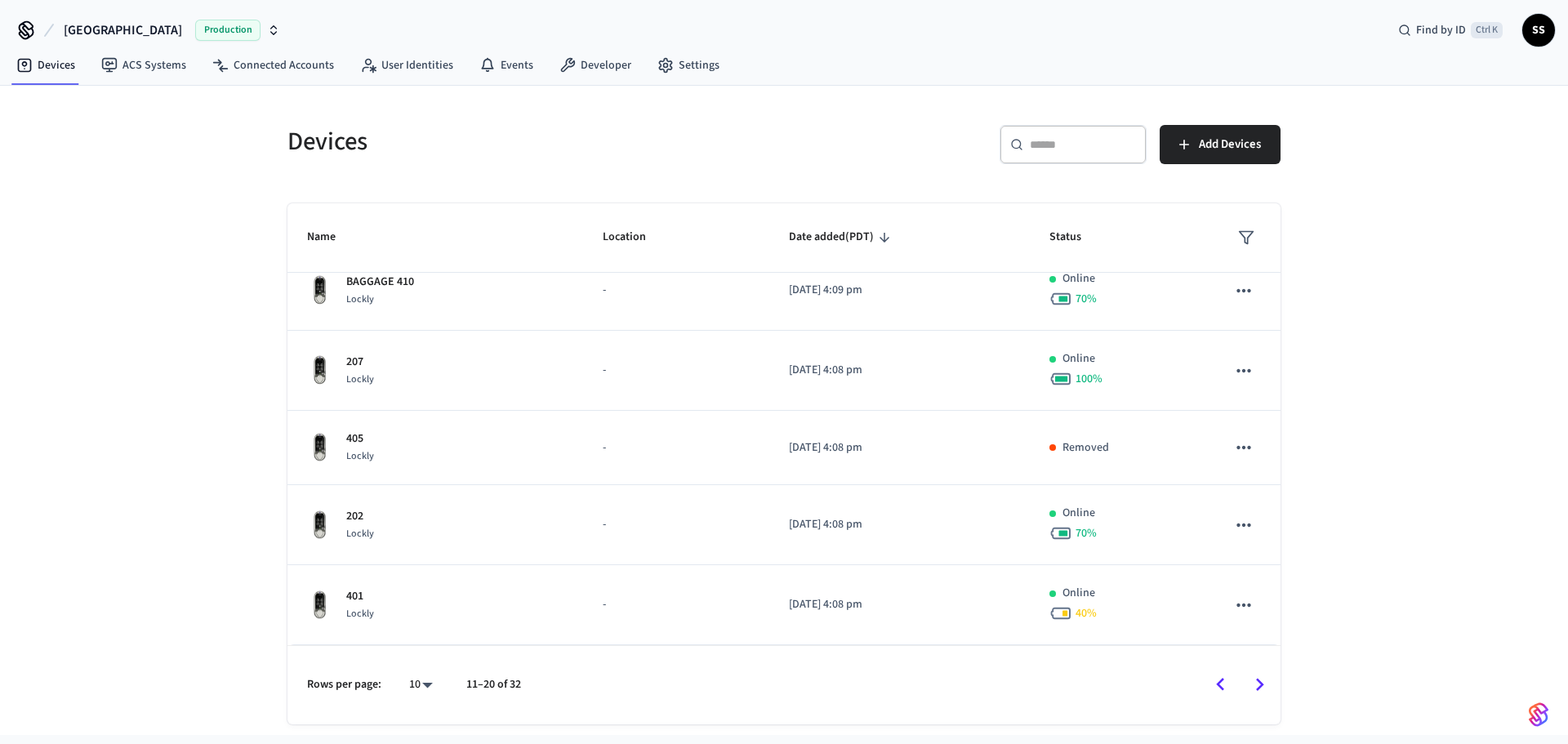
click at [1260, 691] on icon "Go to next page" at bounding box center [1259, 684] width 25 height 25
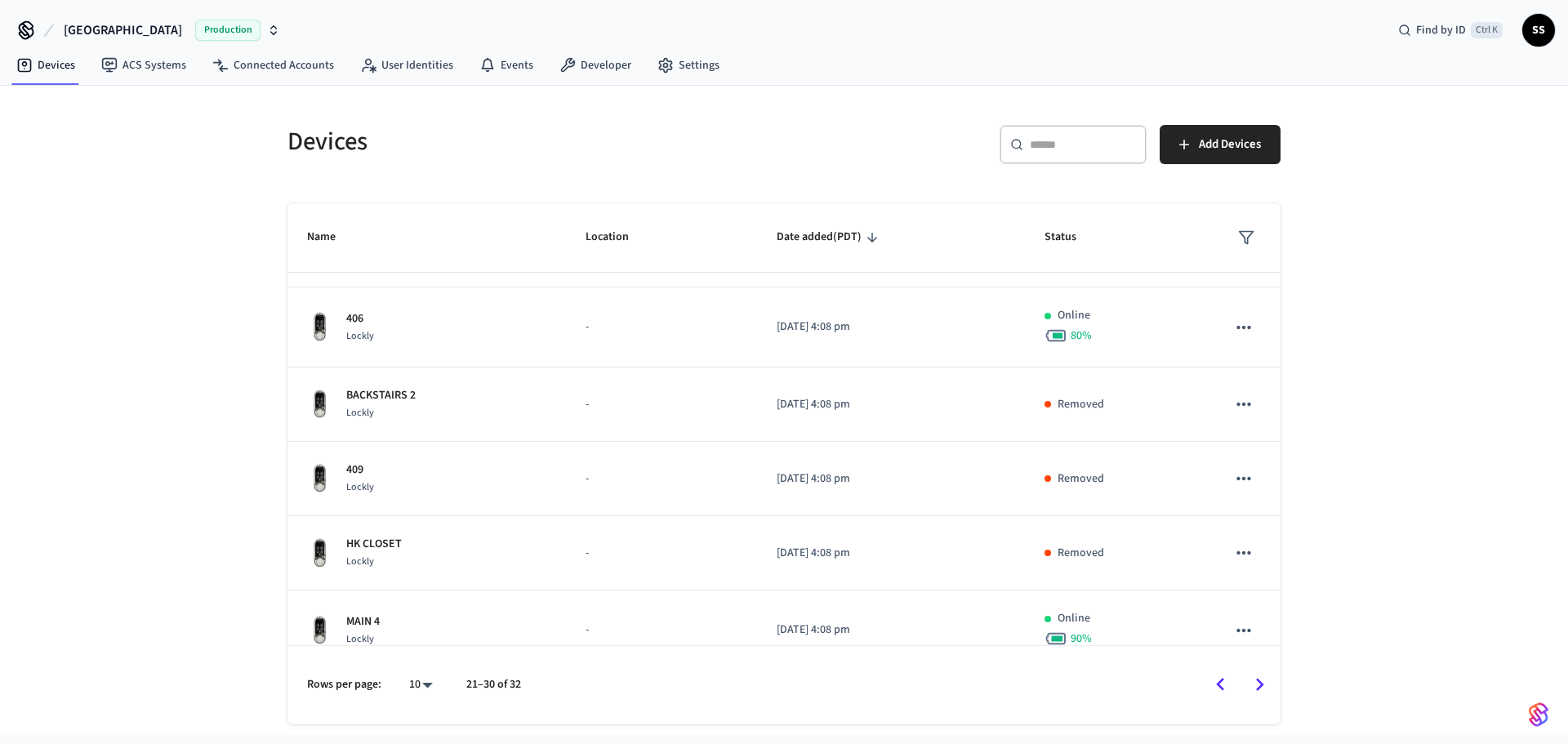
scroll to position [58, 0]
click at [1217, 680] on icon "Go to previous page" at bounding box center [1220, 684] width 25 height 25
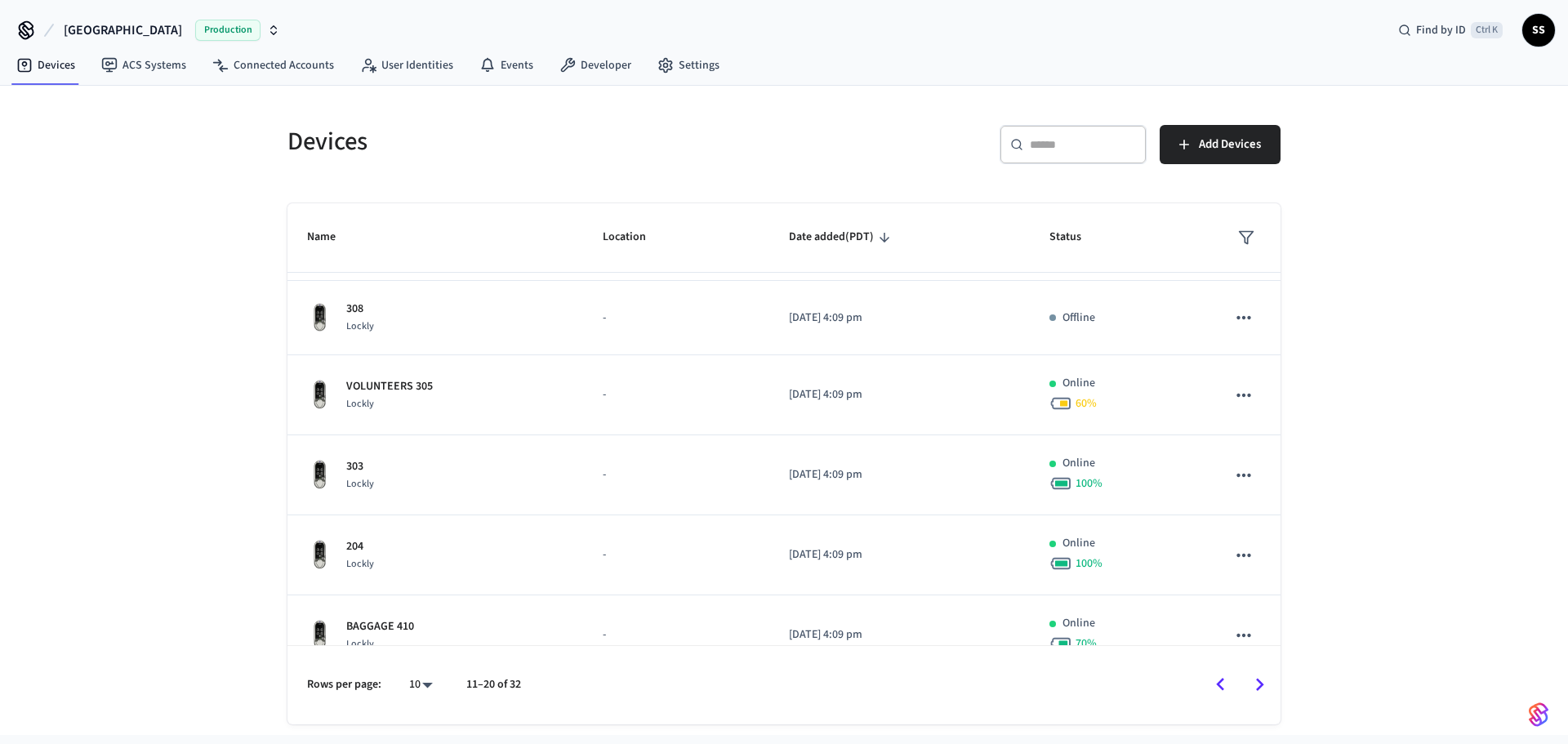
scroll to position [75, 0]
click at [1264, 684] on icon "Go to next page" at bounding box center [1259, 684] width 25 height 25
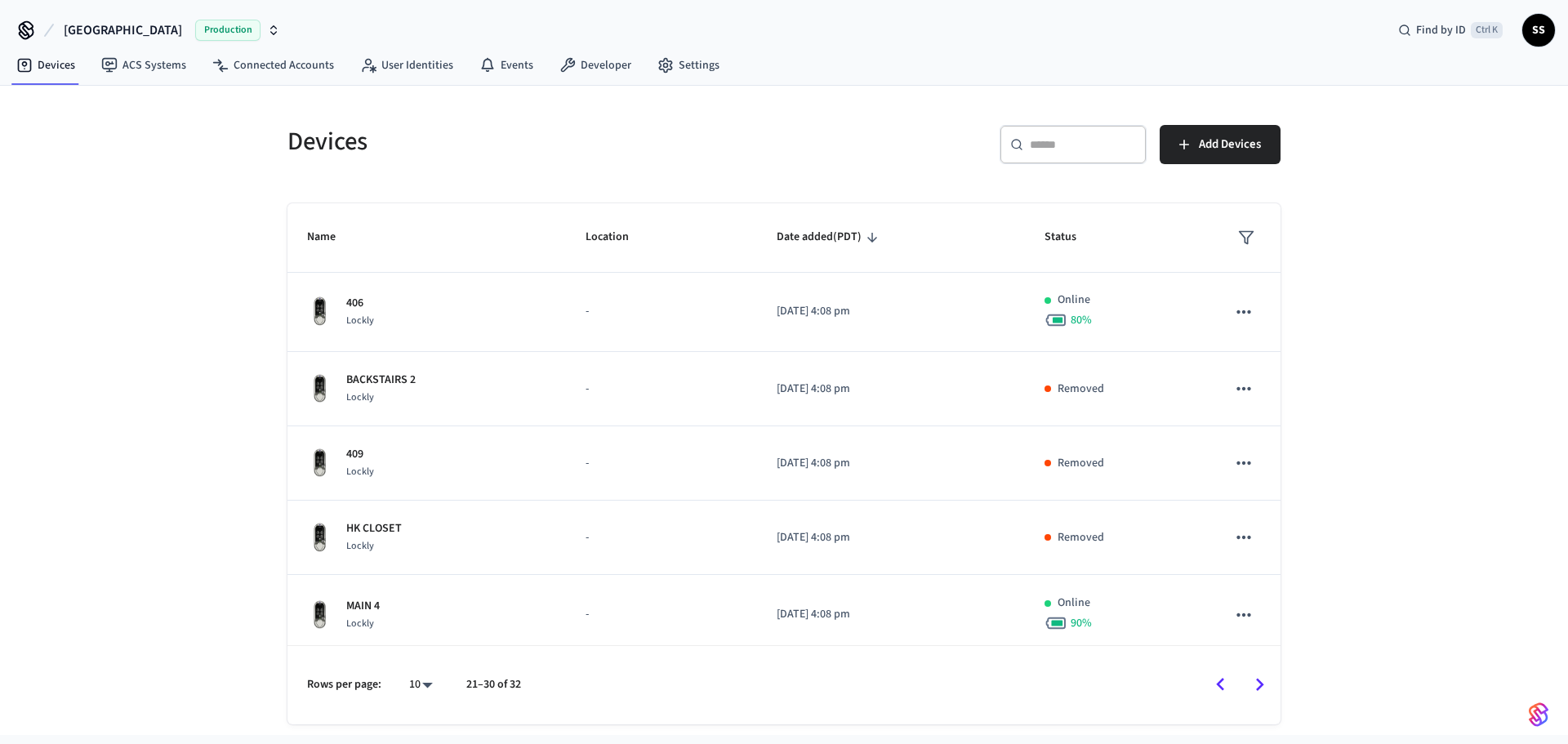
click at [1215, 682] on icon "Go to previous page" at bounding box center [1220, 684] width 25 height 25
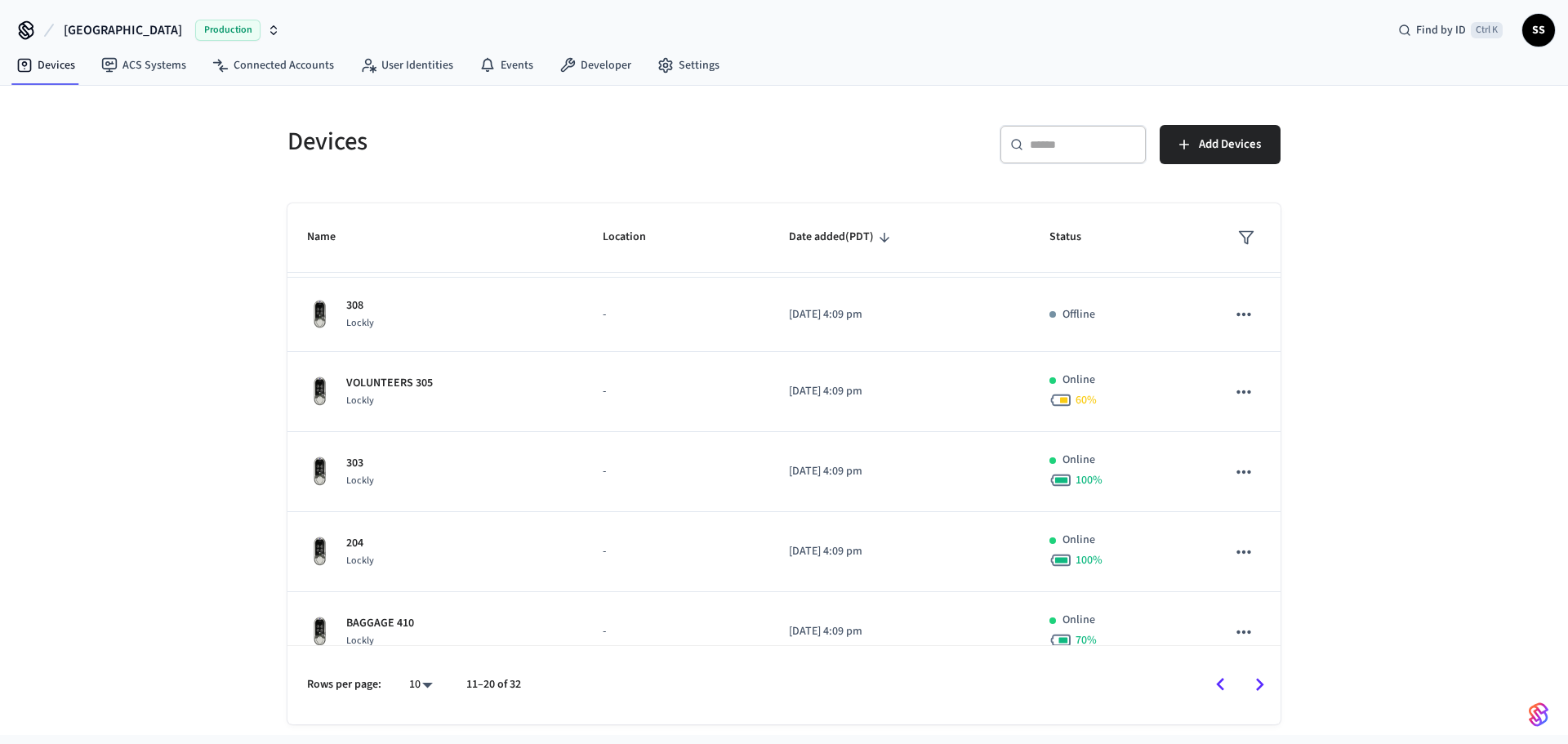
click at [1215, 682] on icon "Go to previous page" at bounding box center [1220, 684] width 25 height 25
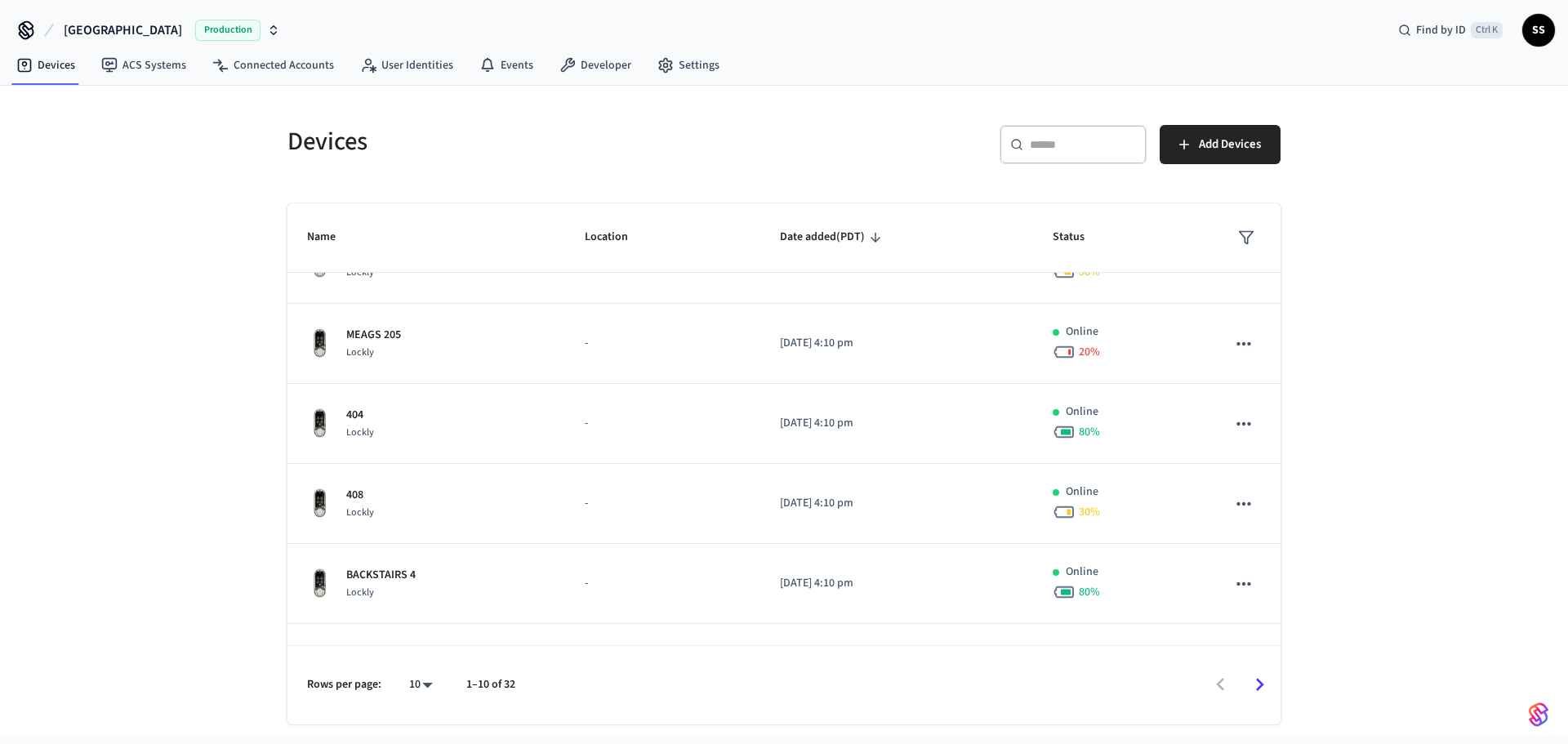
scroll to position [422, 0]
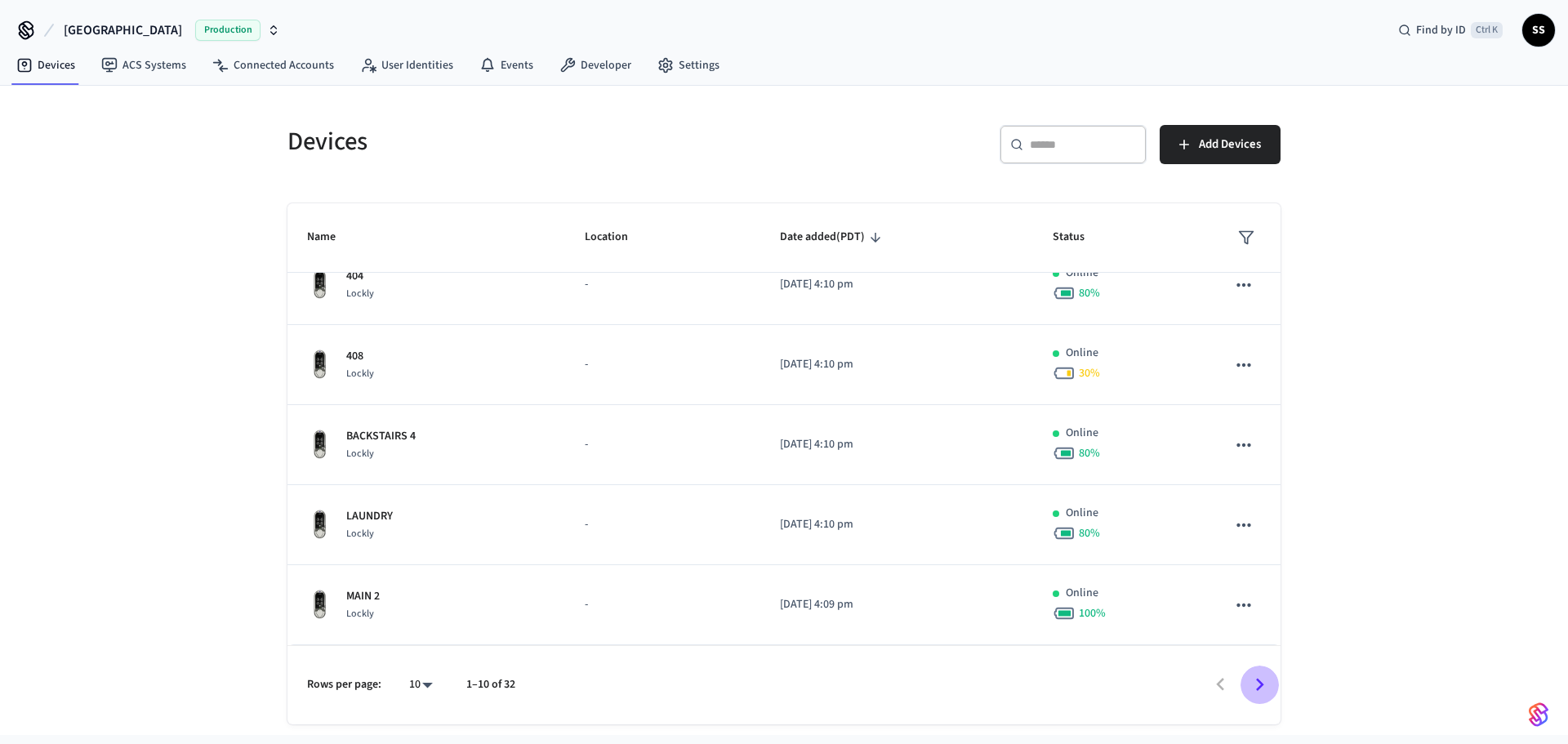
click at [1255, 694] on icon "Go to next page" at bounding box center [1259, 684] width 25 height 25
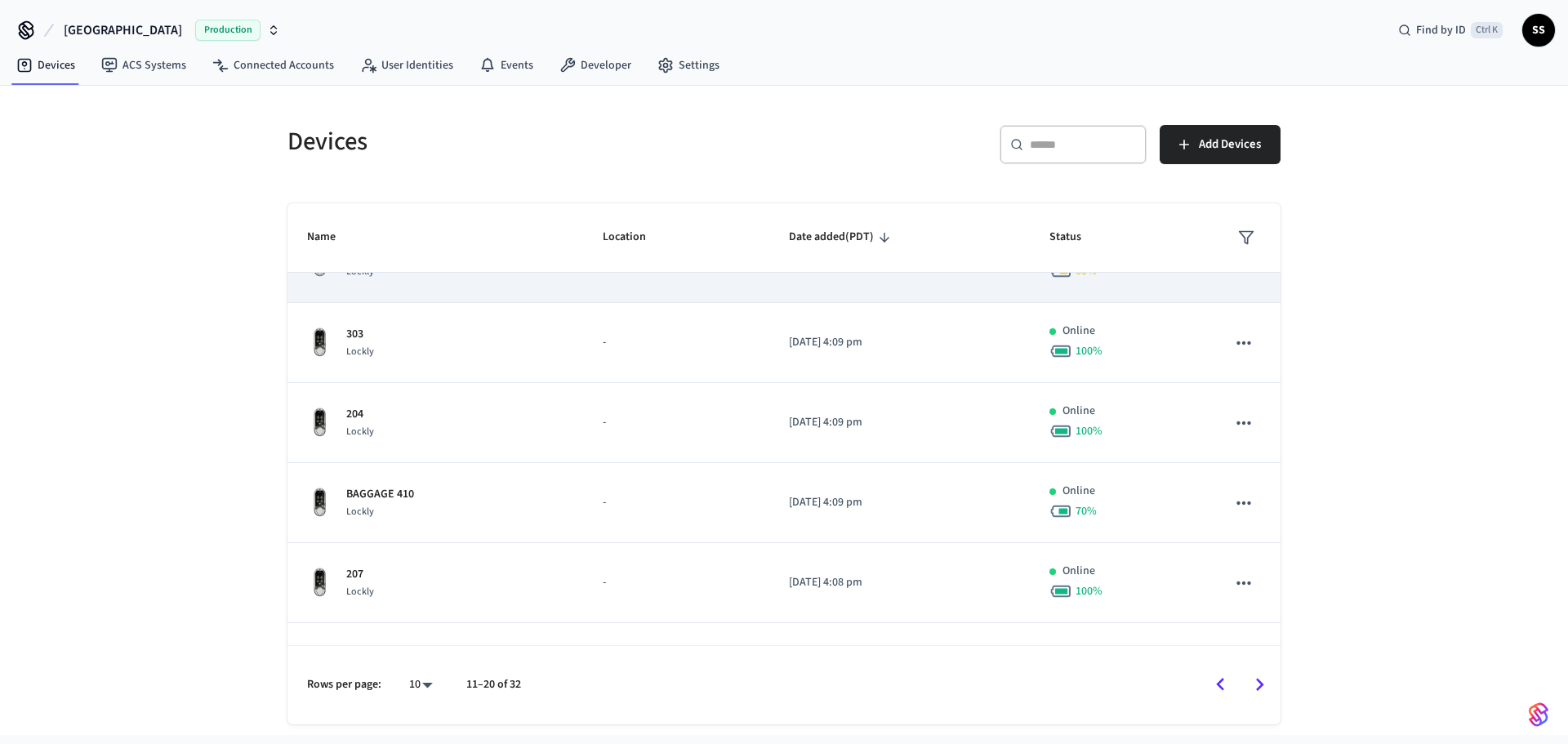
scroll to position [417, 0]
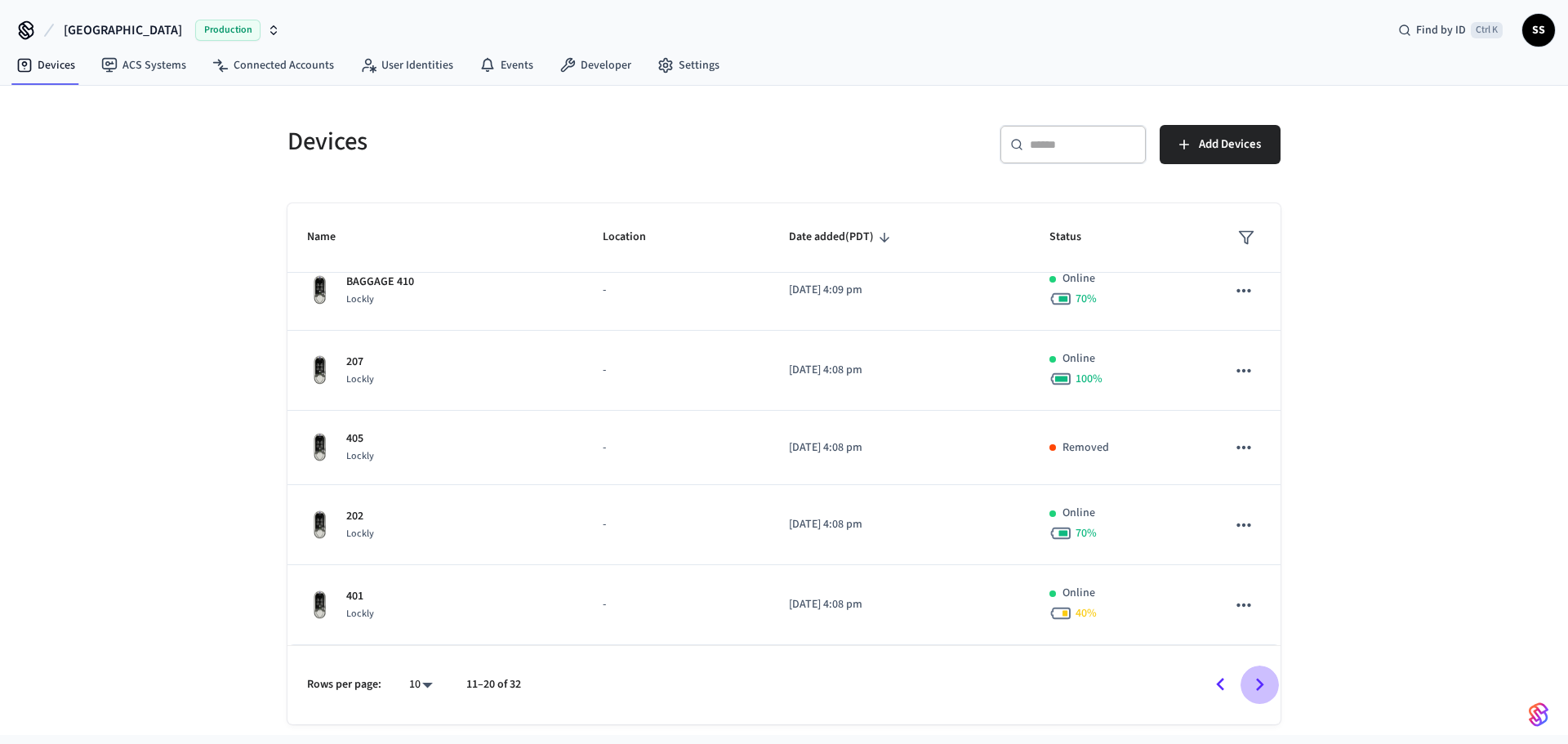
click at [1256, 696] on icon "Go to next page" at bounding box center [1259, 684] width 25 height 25
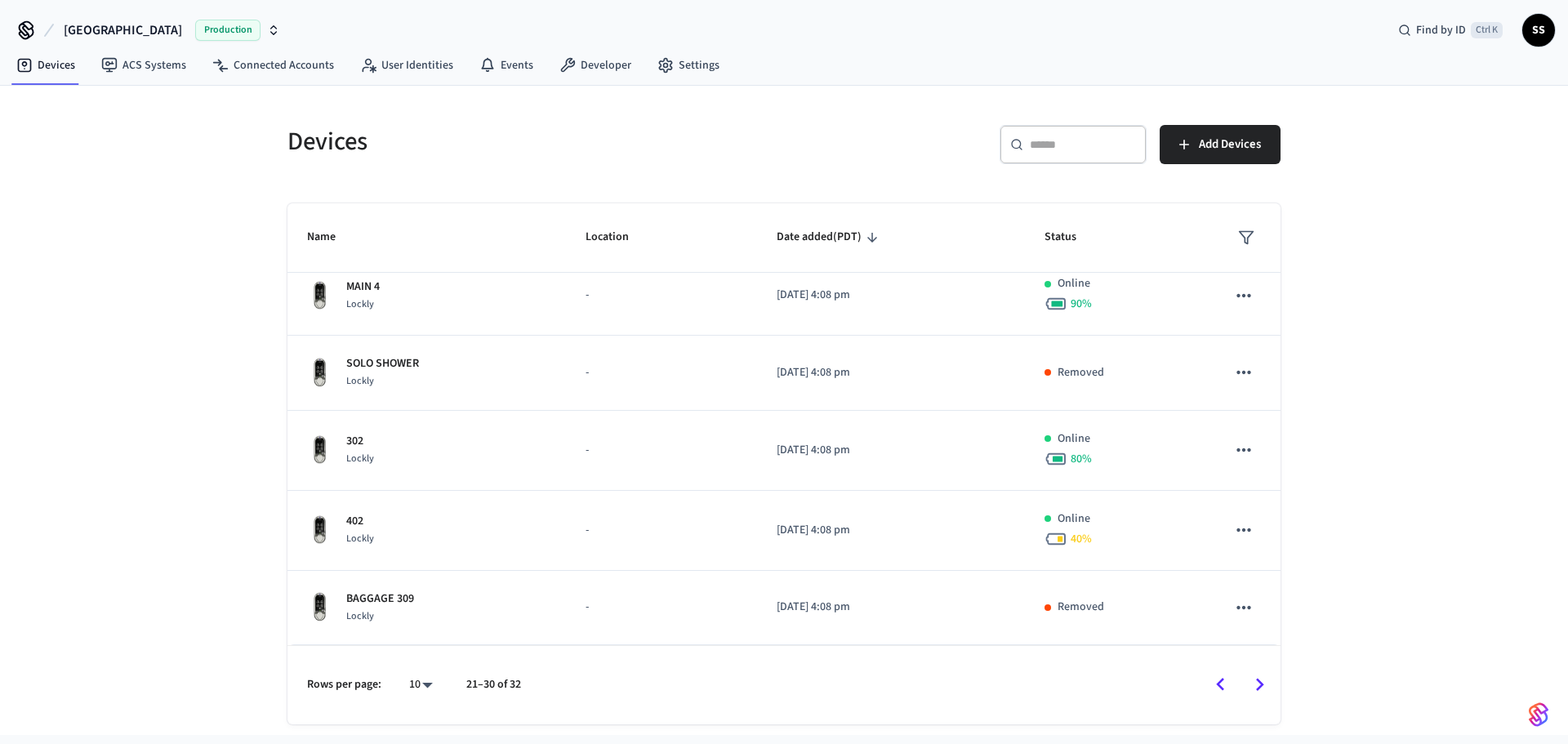
scroll to position [395, 0]
click at [683, 68] on link "Settings" at bounding box center [689, 66] width 89 height 30
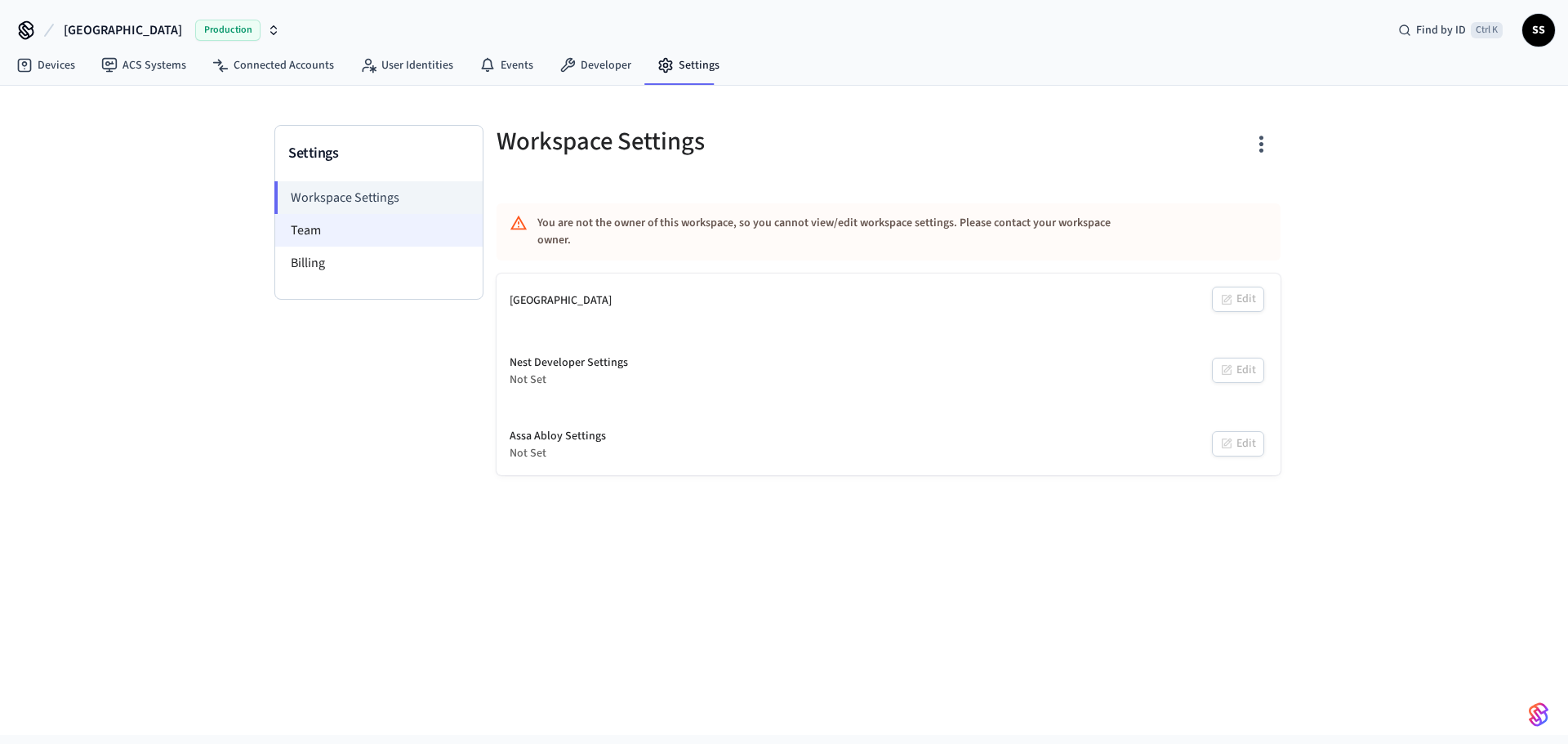
click at [311, 227] on li "Team" at bounding box center [379, 231] width 207 height 33
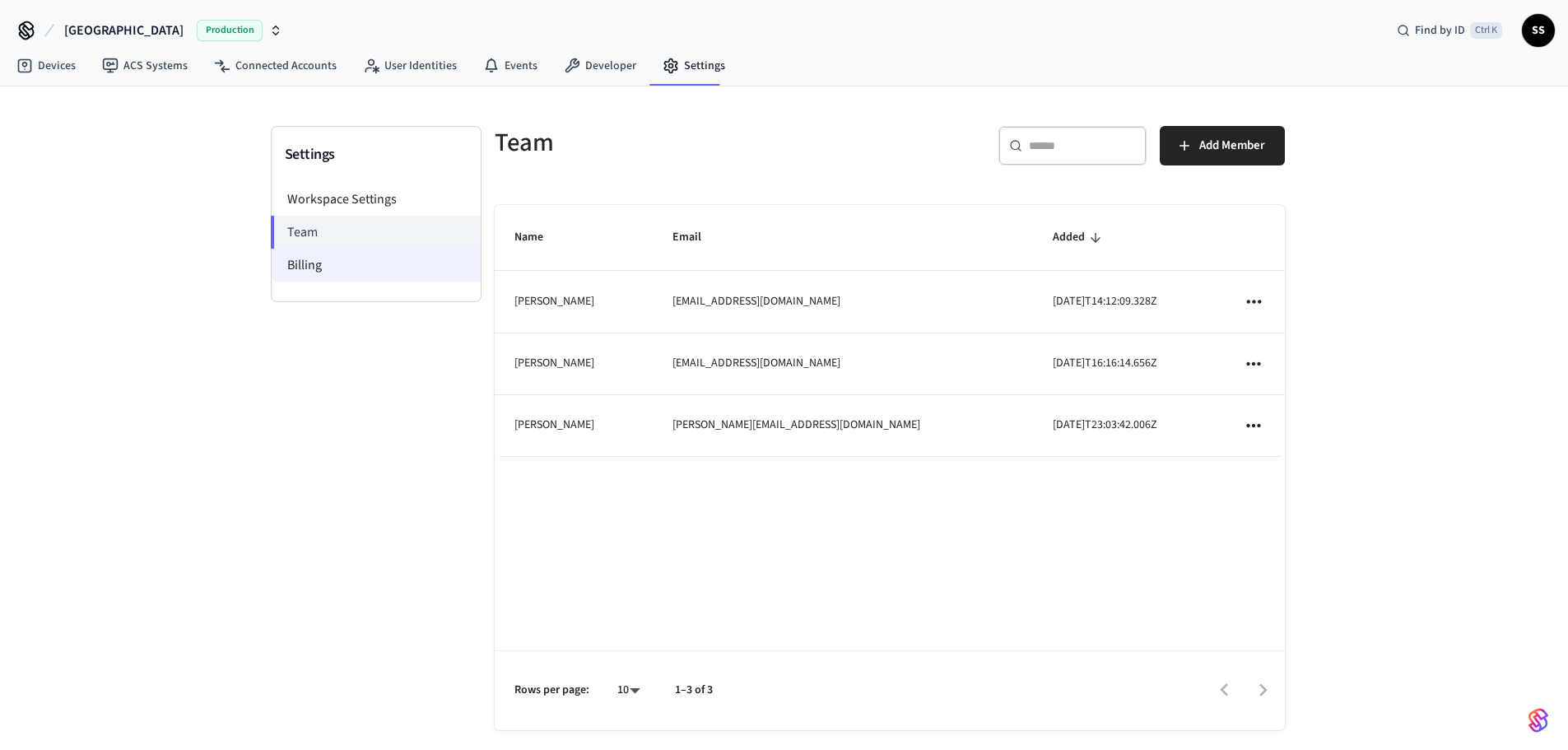
click at [312, 264] on li "Billing" at bounding box center [376, 265] width 209 height 33
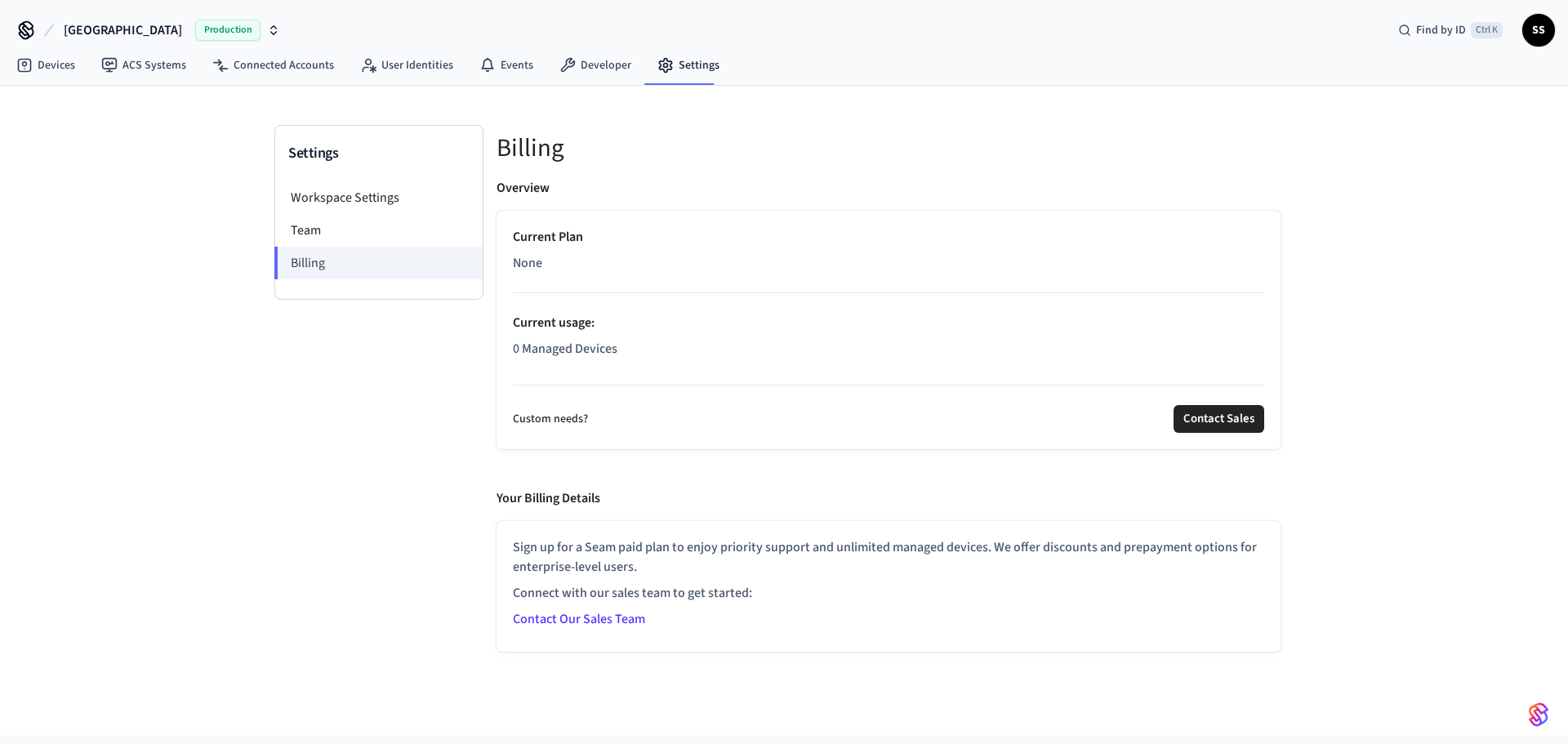
click at [707, 139] on h5 "Billing" at bounding box center [888, 148] width 784 height 34
click at [597, 71] on link "Developer" at bounding box center [595, 66] width 98 height 30
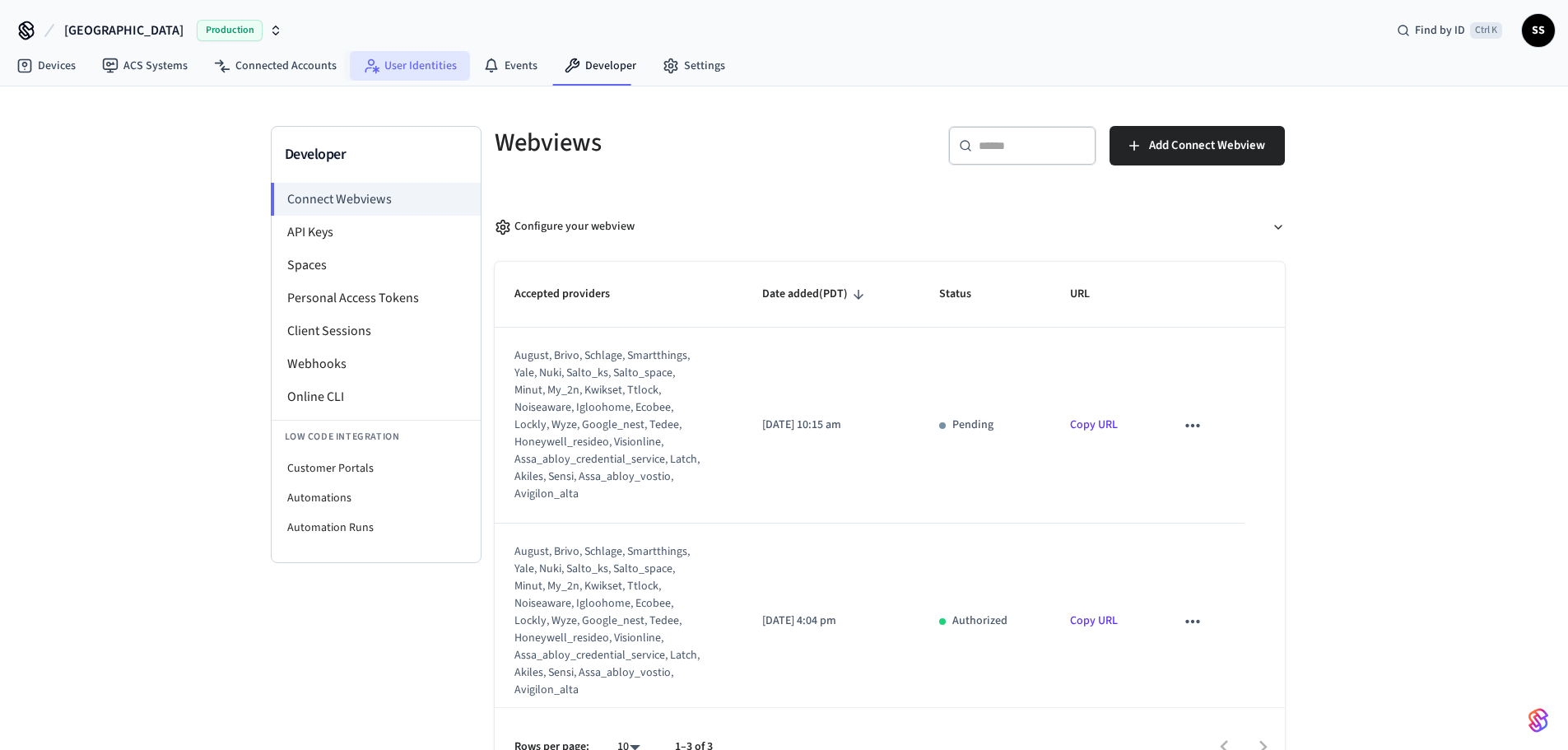
click at [412, 73] on link "User Identities" at bounding box center [409, 66] width 120 height 30
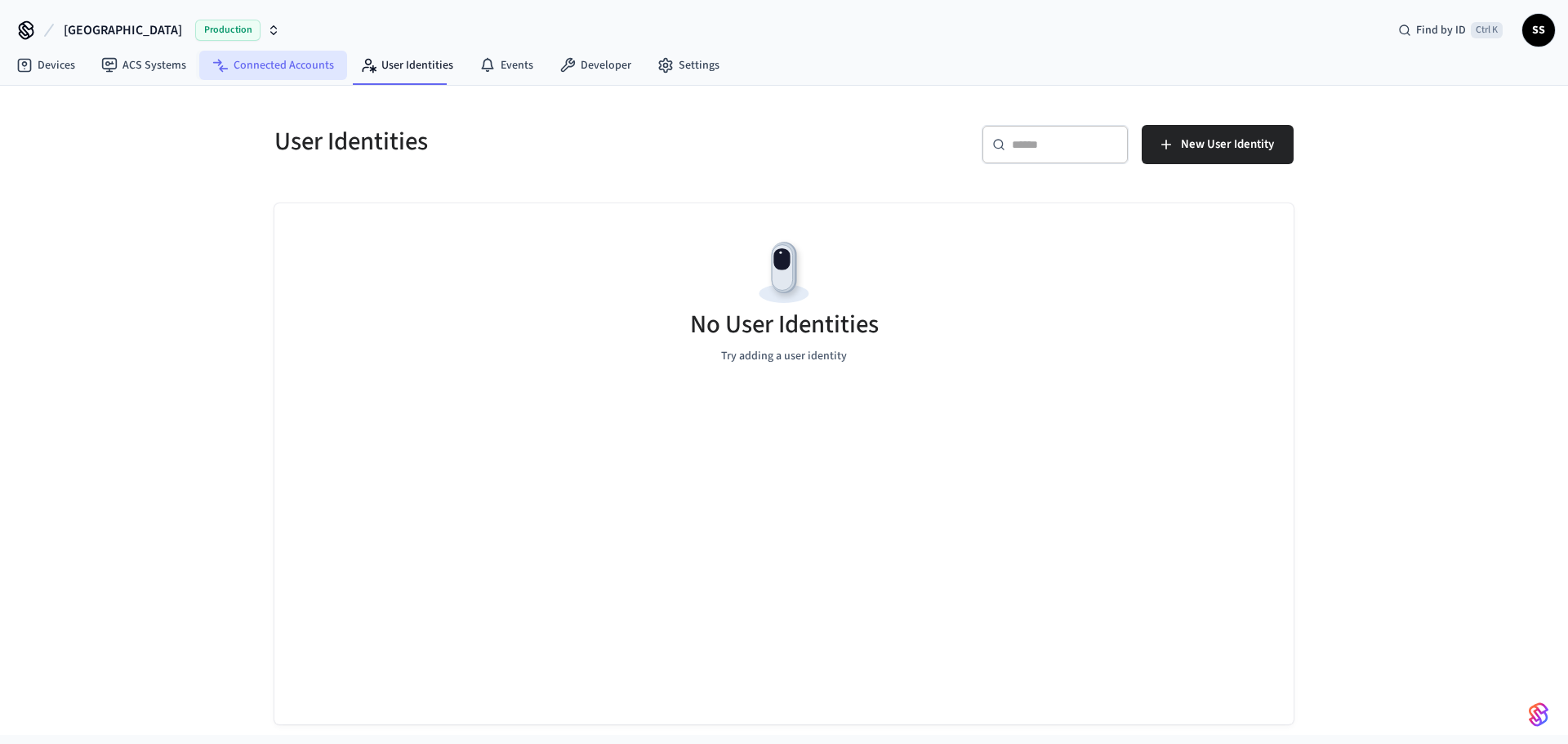
click at [288, 60] on link "Connected Accounts" at bounding box center [273, 66] width 148 height 30
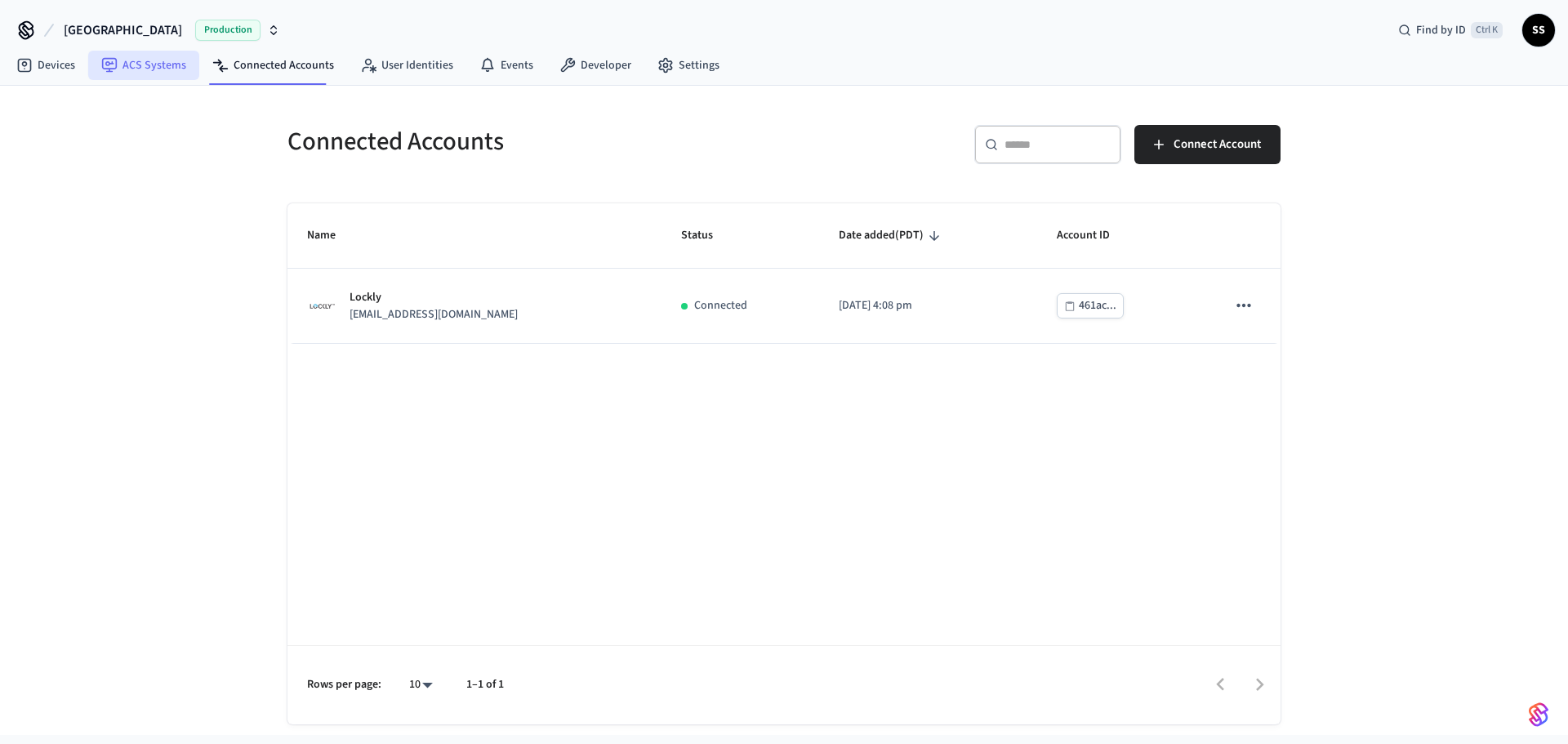
click at [148, 72] on link "ACS Systems" at bounding box center [144, 66] width 111 height 30
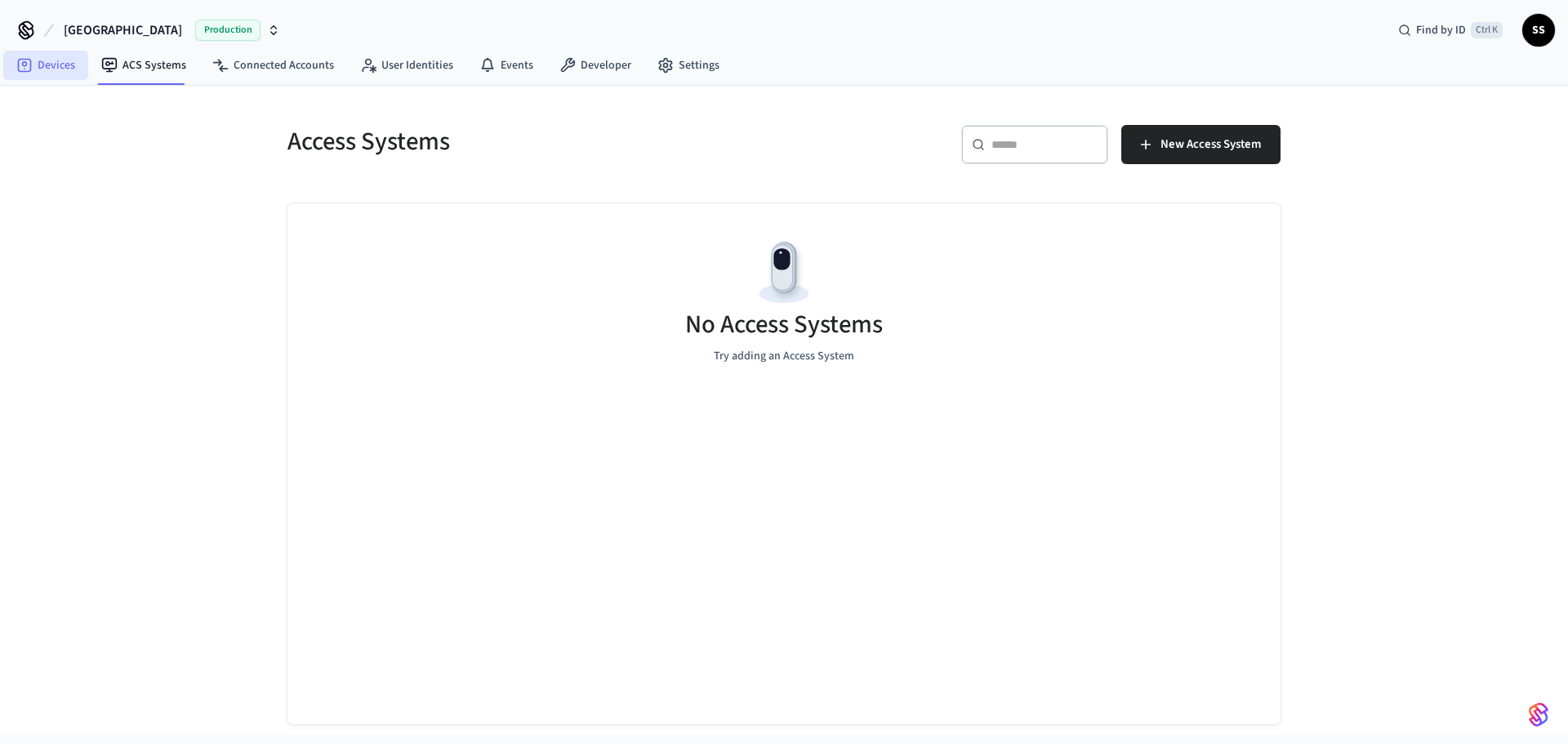
click at [42, 56] on link "Devices" at bounding box center [46, 66] width 85 height 30
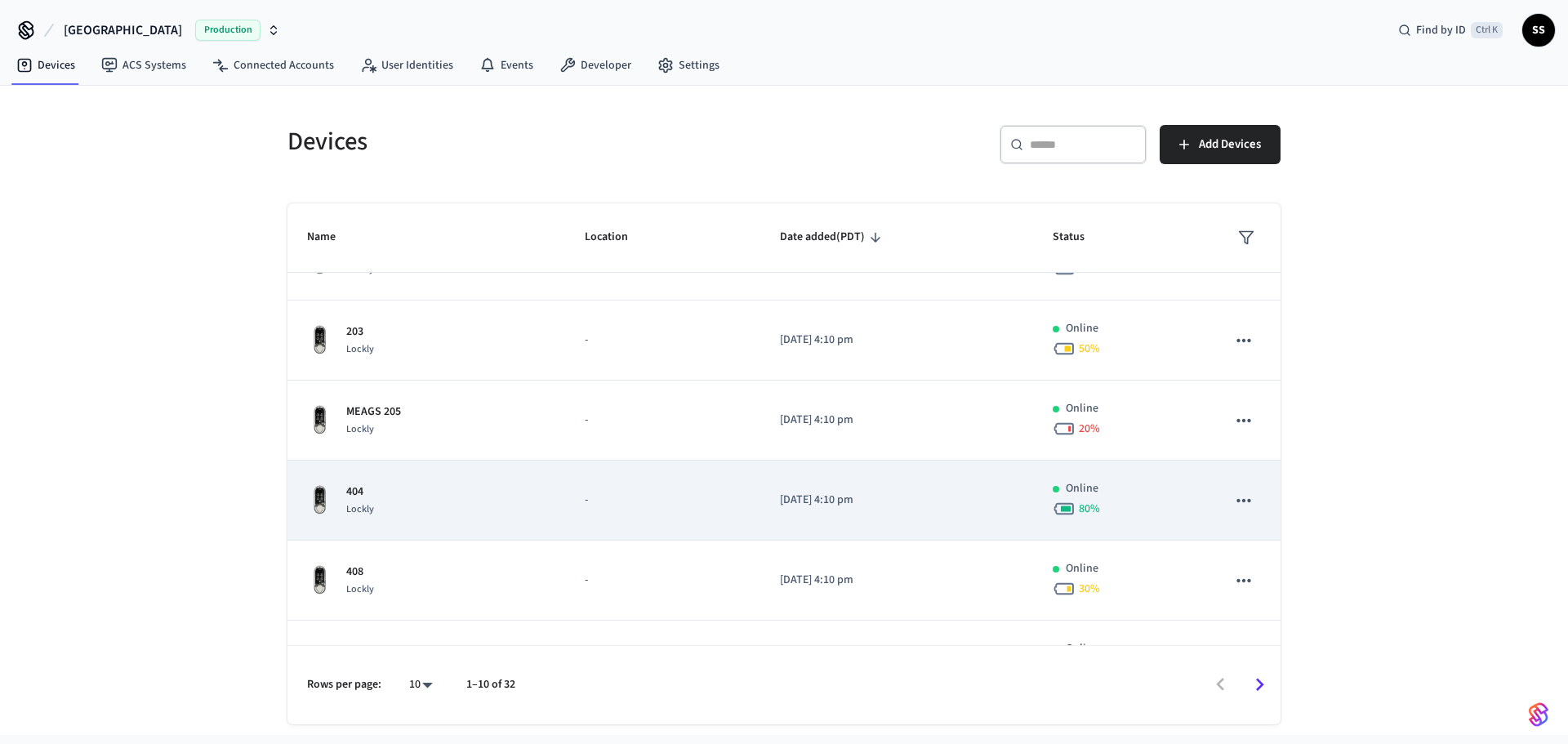
scroll to position [422, 0]
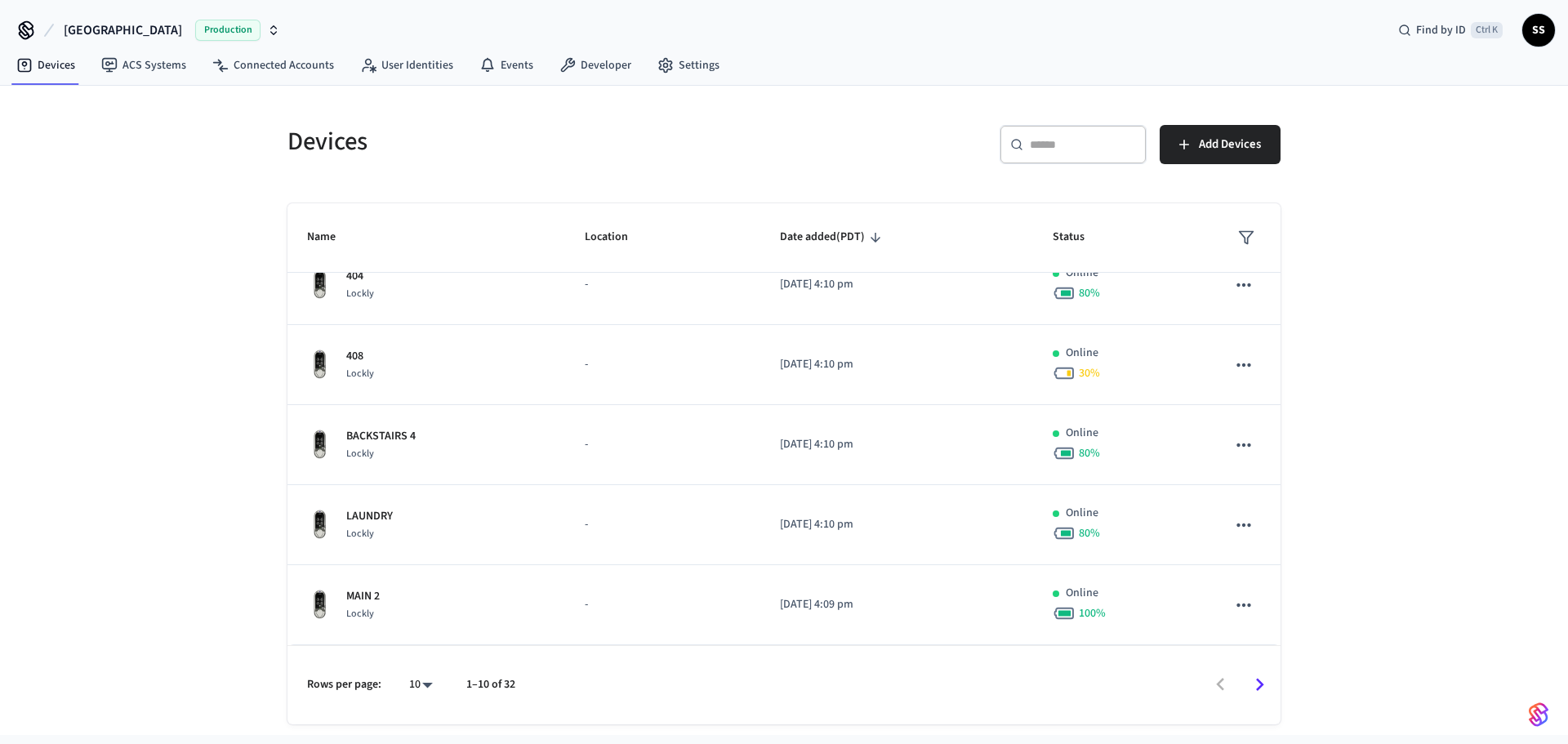
click at [1263, 688] on icon "Go to next page" at bounding box center [1259, 684] width 25 height 25
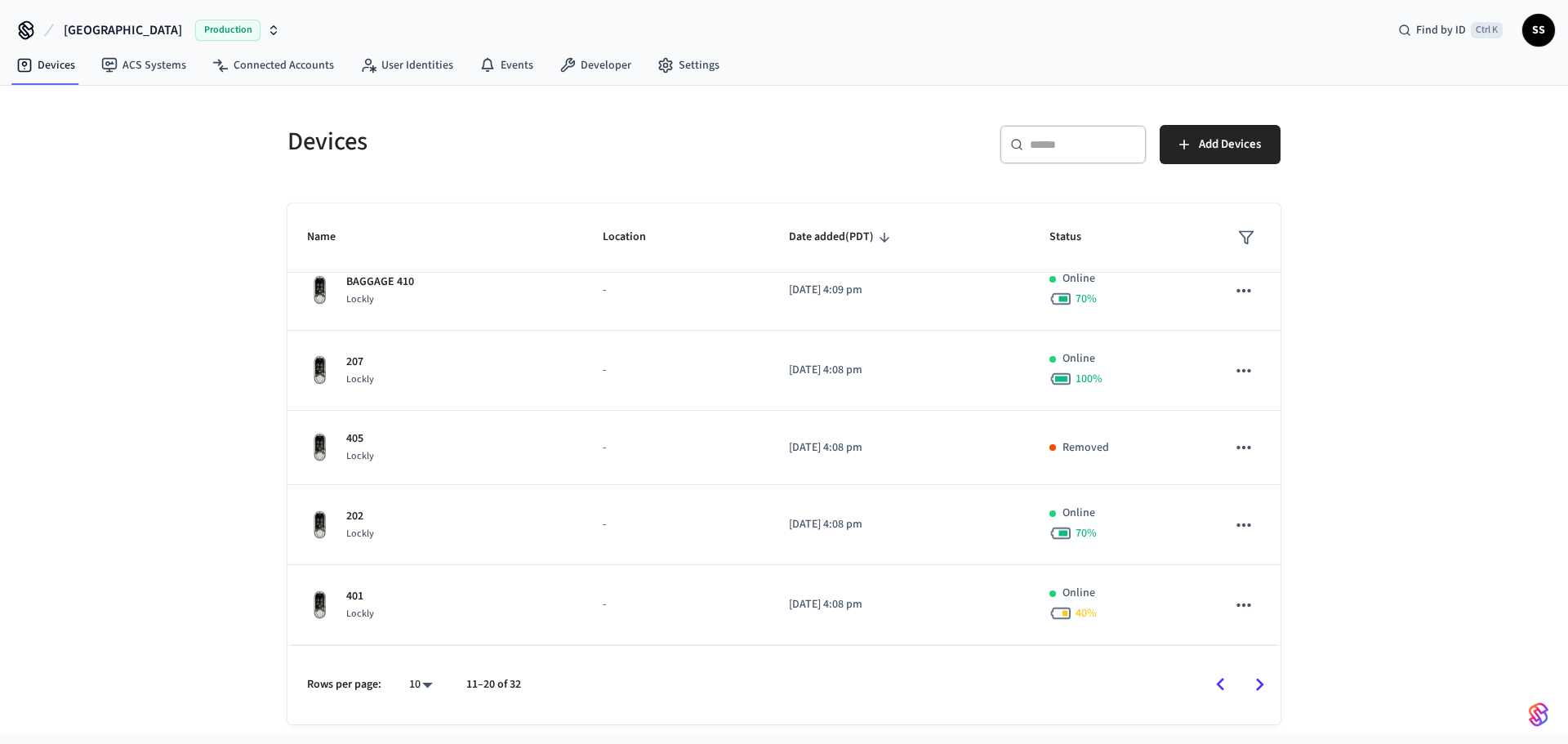
scroll to position [417, 0]
